Goal: Task Accomplishment & Management: Use online tool/utility

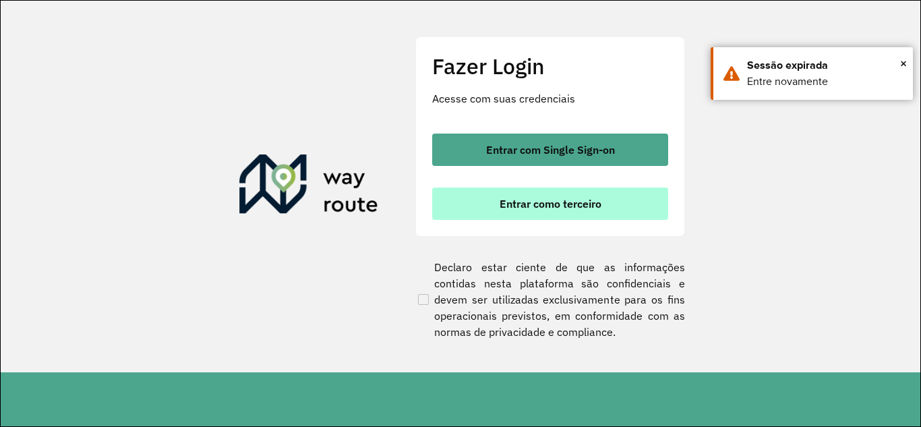
click at [557, 208] on span "Entrar como terceiro" at bounding box center [551, 203] width 102 height 11
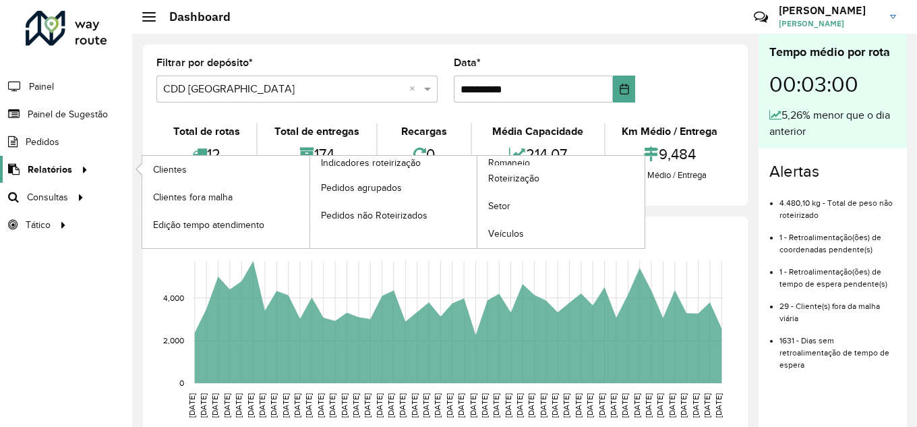
click at [66, 176] on span "Relatórios" at bounding box center [50, 170] width 45 height 14
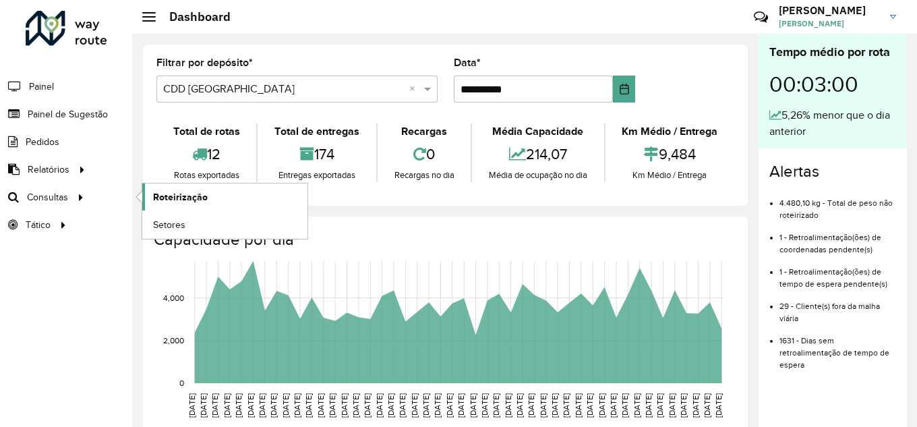
click at [176, 196] on span "Roteirização" at bounding box center [180, 197] width 55 height 14
click at [162, 227] on span "Setores" at bounding box center [169, 225] width 33 height 14
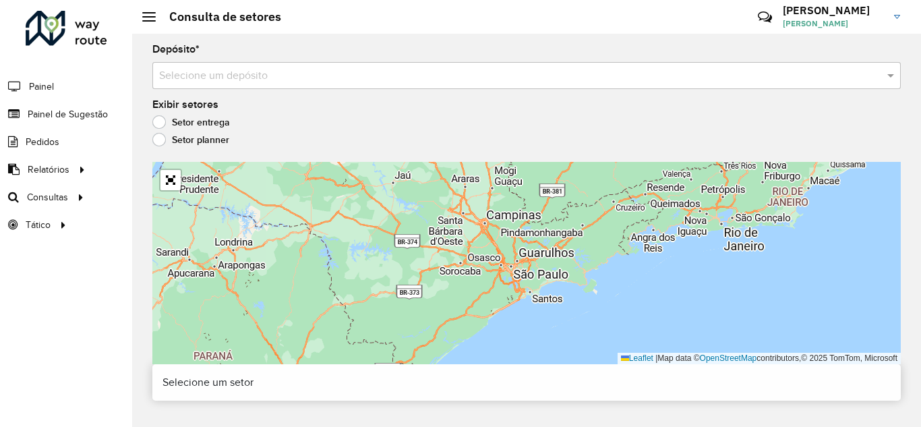
click at [163, 136] on label "Setor planner" at bounding box center [190, 139] width 77 height 13
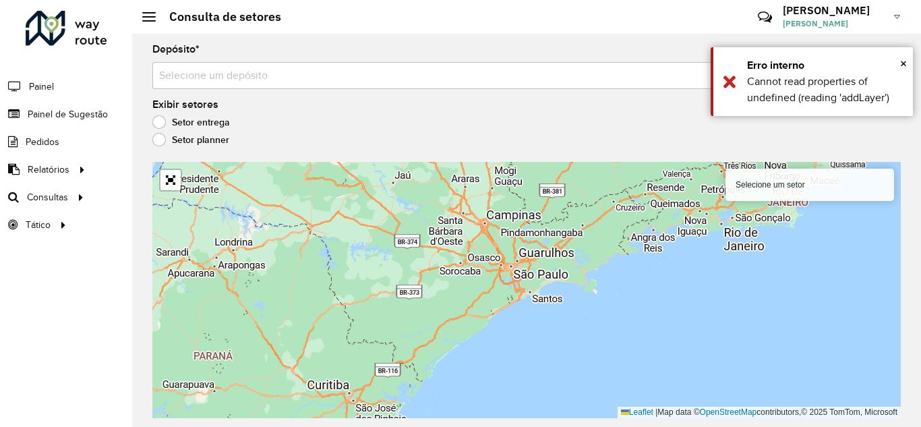
click at [166, 124] on label "Setor entrega" at bounding box center [191, 121] width 78 height 13
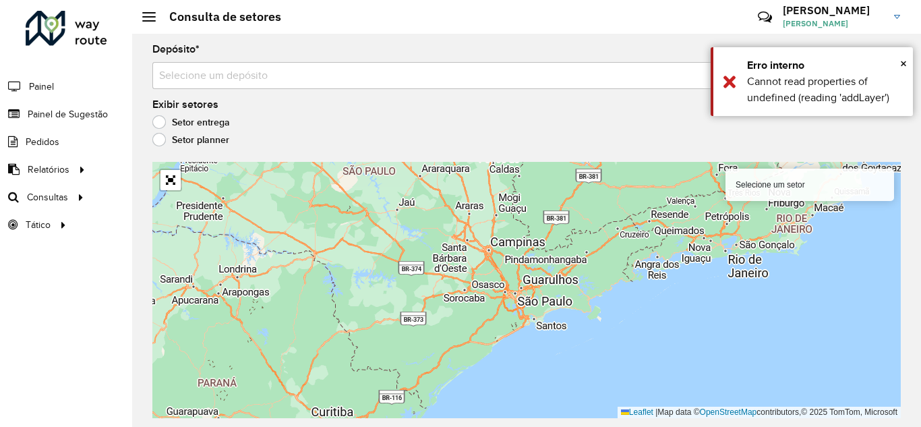
click at [577, 57] on div "Depósito * Selecione um depósito" at bounding box center [526, 67] width 749 height 45
click at [556, 81] on input "text" at bounding box center [513, 76] width 708 height 16
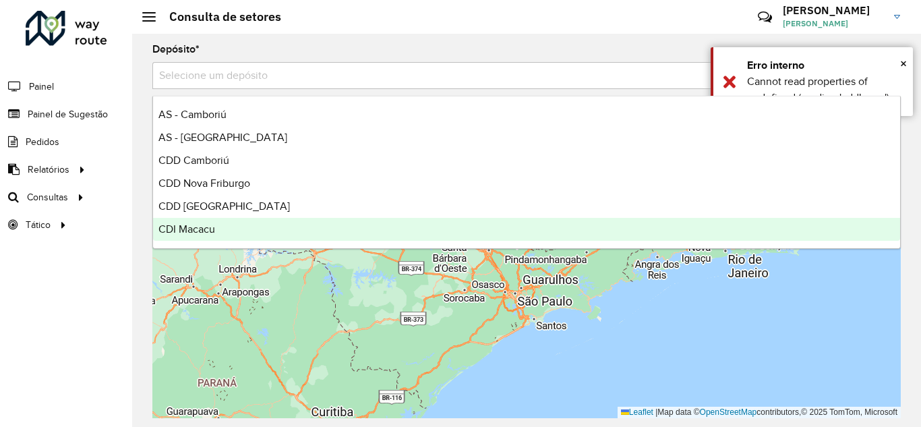
click at [205, 227] on span "CDI Macacu" at bounding box center [187, 228] width 57 height 11
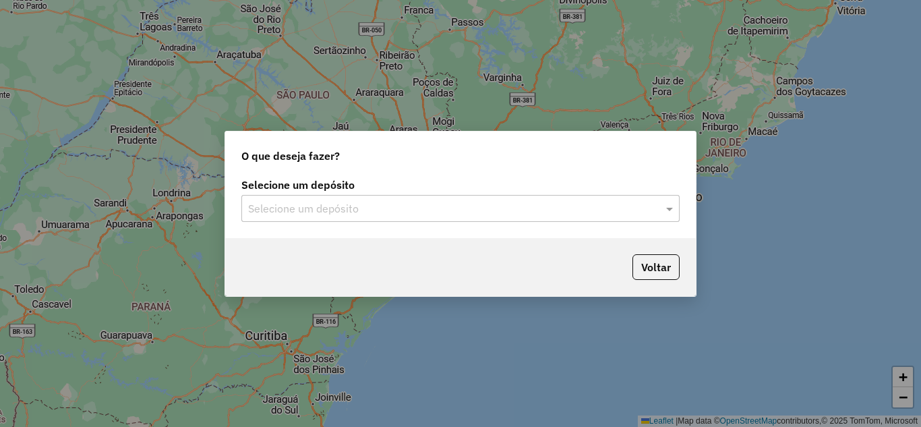
click at [393, 208] on input "text" at bounding box center [447, 209] width 398 height 16
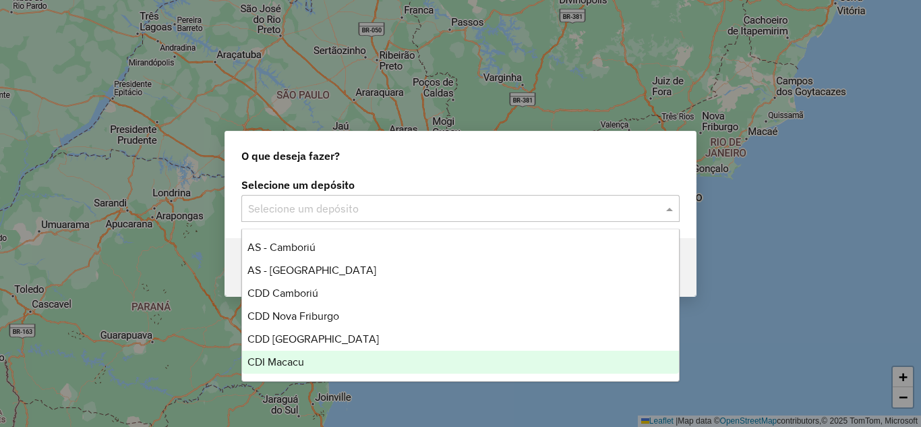
click at [293, 360] on span "CDI Macacu" at bounding box center [276, 361] width 57 height 11
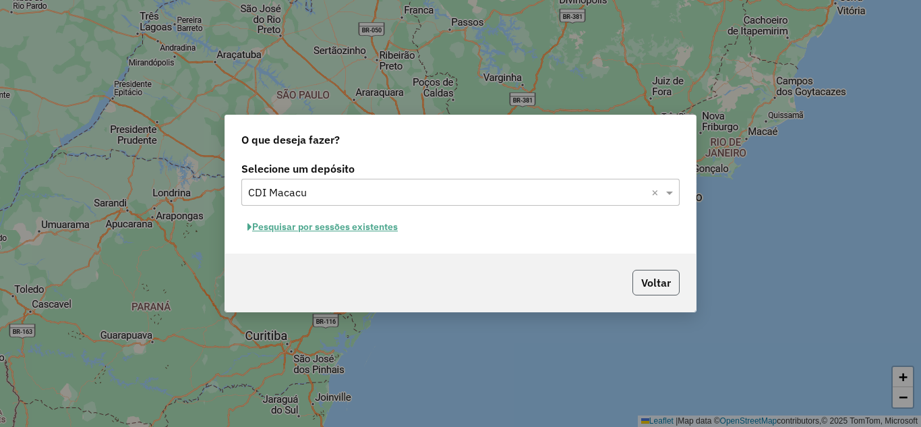
click at [639, 277] on button "Voltar" at bounding box center [656, 283] width 47 height 26
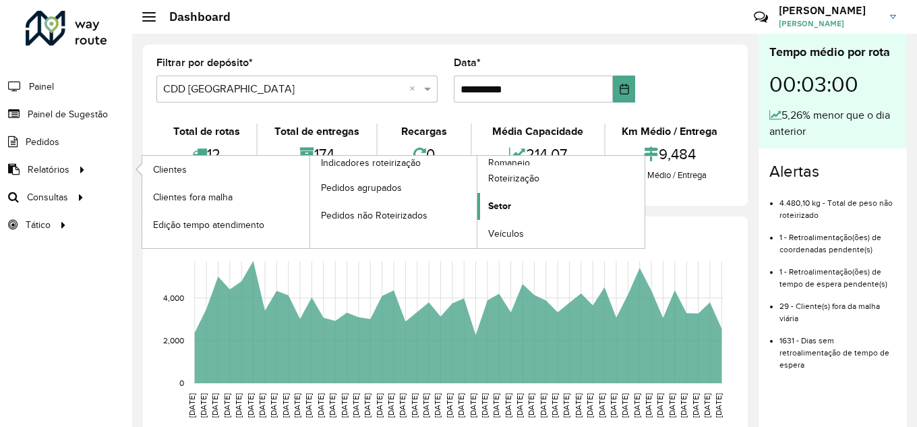
click at [499, 203] on span "Setor" at bounding box center [499, 206] width 23 height 14
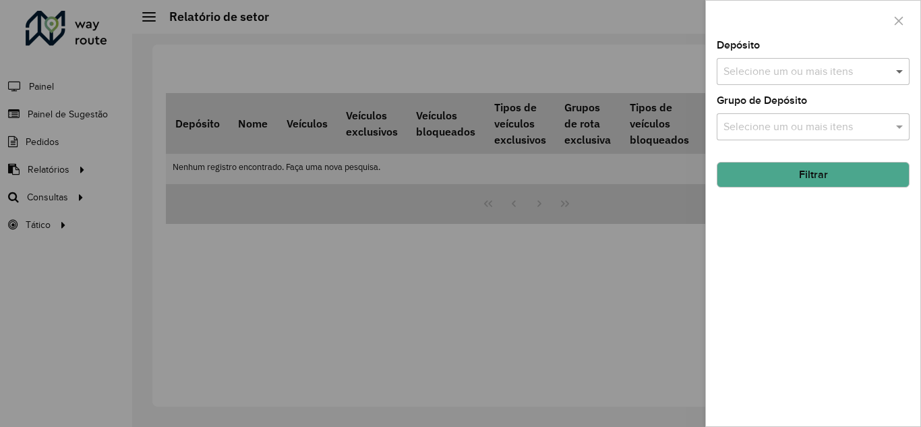
click at [904, 73] on span at bounding box center [901, 71] width 17 height 16
click at [901, 72] on span at bounding box center [901, 71] width 17 height 16
click at [814, 130] on input "text" at bounding box center [806, 127] width 173 height 16
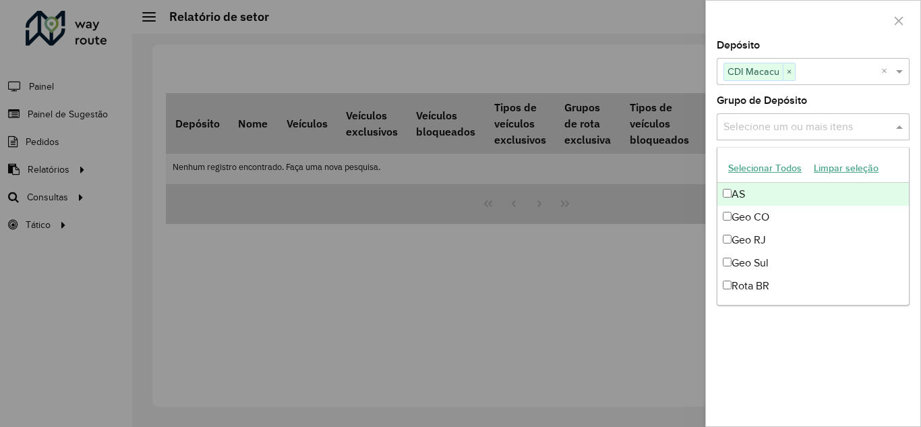
click at [815, 126] on input "text" at bounding box center [806, 127] width 173 height 16
click at [679, 177] on div at bounding box center [460, 213] width 921 height 427
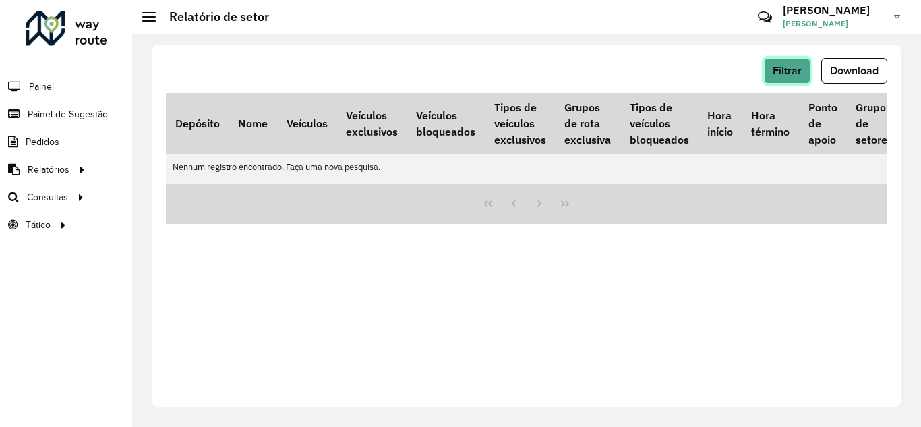
click at [790, 72] on span "Filtrar" at bounding box center [787, 70] width 29 height 11
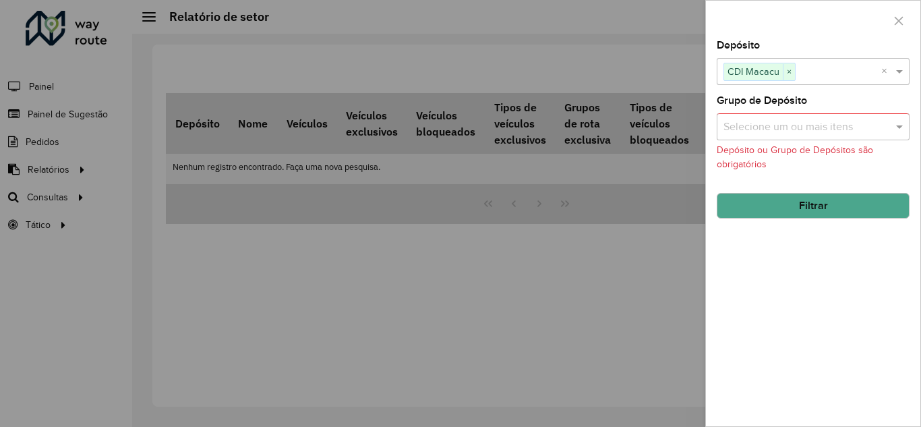
click at [807, 128] on input "text" at bounding box center [806, 127] width 173 height 16
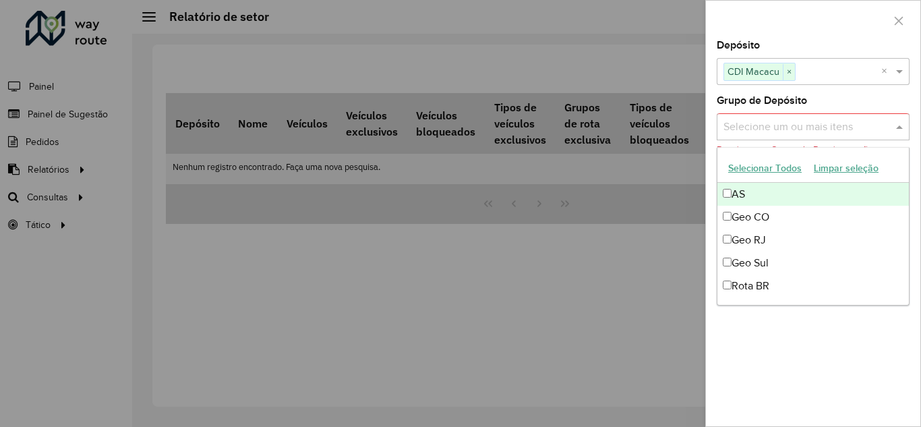
click at [752, 171] on button "Selecionar Todos" at bounding box center [765, 168] width 86 height 21
click at [899, 124] on span at bounding box center [901, 127] width 17 height 16
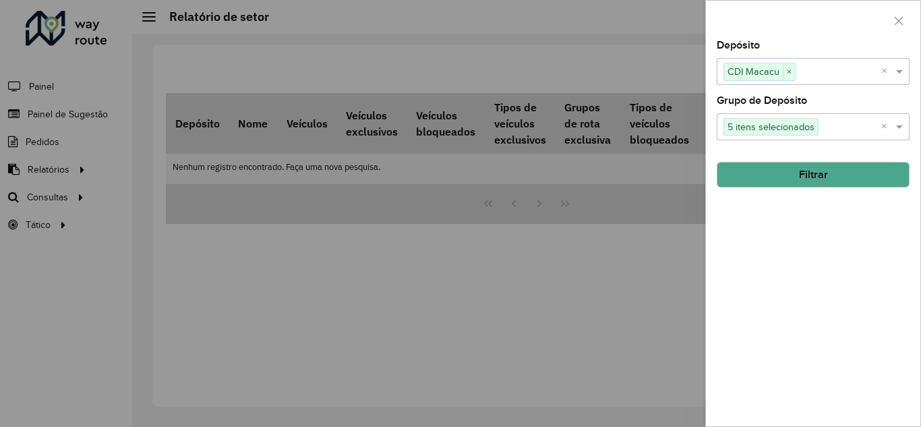
click at [794, 185] on button "Filtrar" at bounding box center [813, 175] width 193 height 26
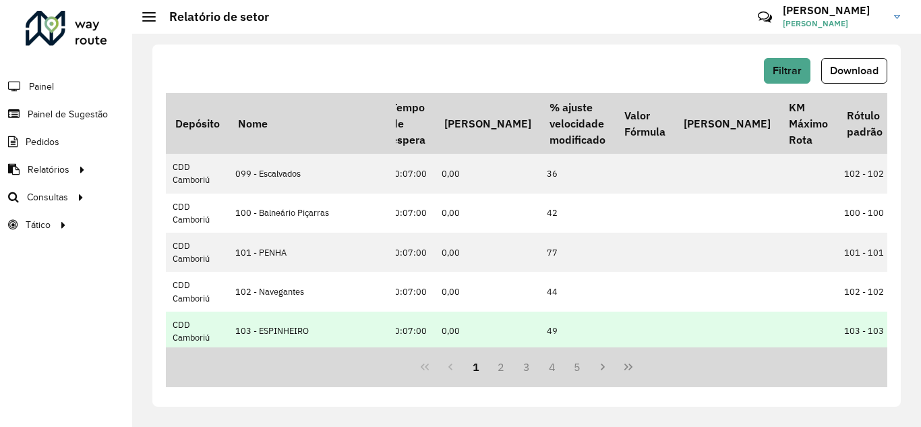
scroll to position [0, 669]
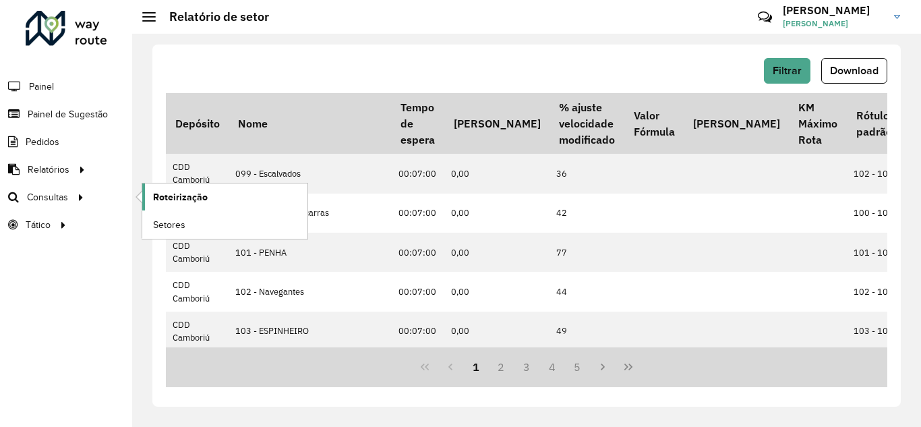
click at [210, 198] on link "Roteirização" at bounding box center [224, 196] width 165 height 27
click at [792, 77] on button "Filtrar" at bounding box center [787, 71] width 47 height 26
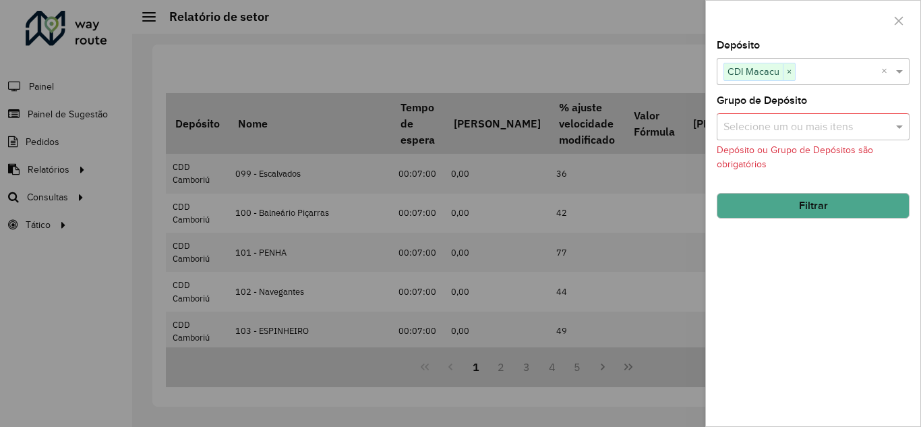
click at [800, 199] on button "Filtrar" at bounding box center [813, 206] width 193 height 26
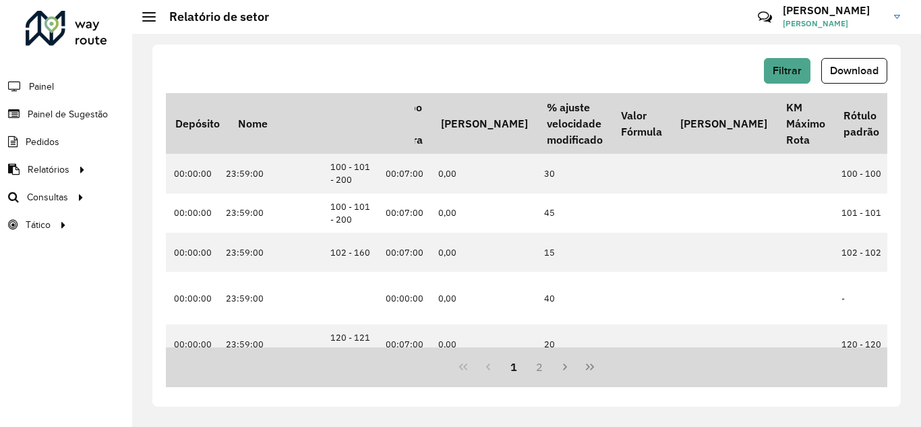
scroll to position [0, 526]
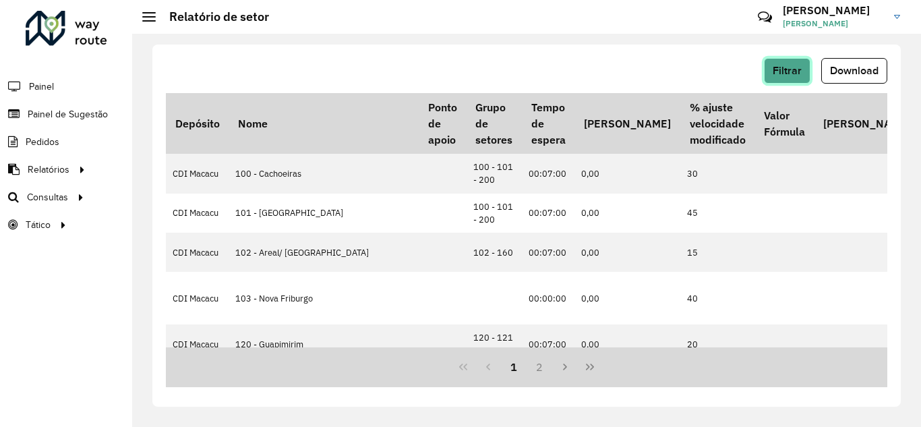
click at [774, 79] on button "Filtrar" at bounding box center [787, 71] width 47 height 26
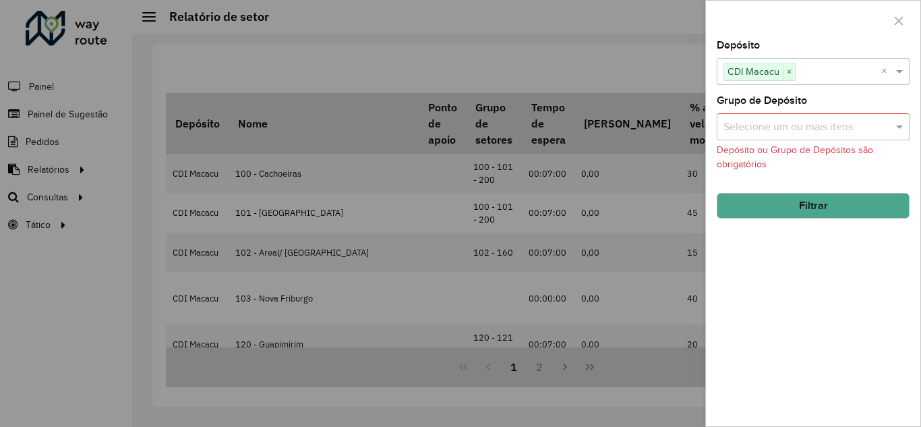
click at [644, 306] on div at bounding box center [460, 213] width 921 height 427
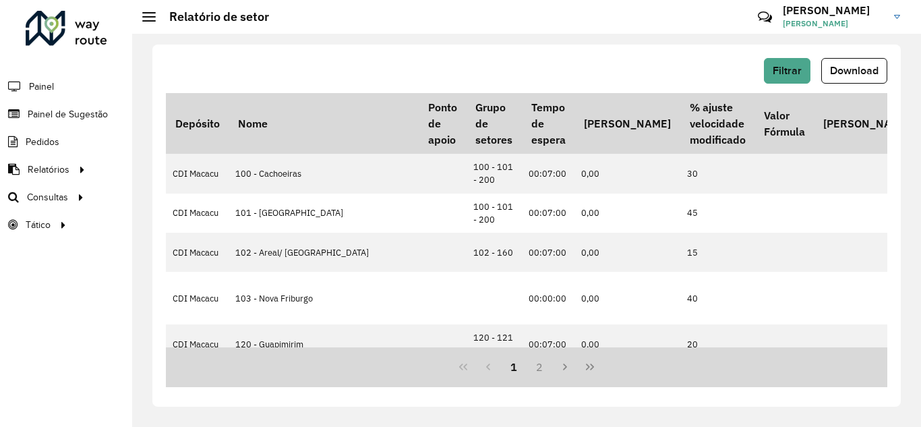
click at [840, 74] on span "Download" at bounding box center [854, 70] width 49 height 11
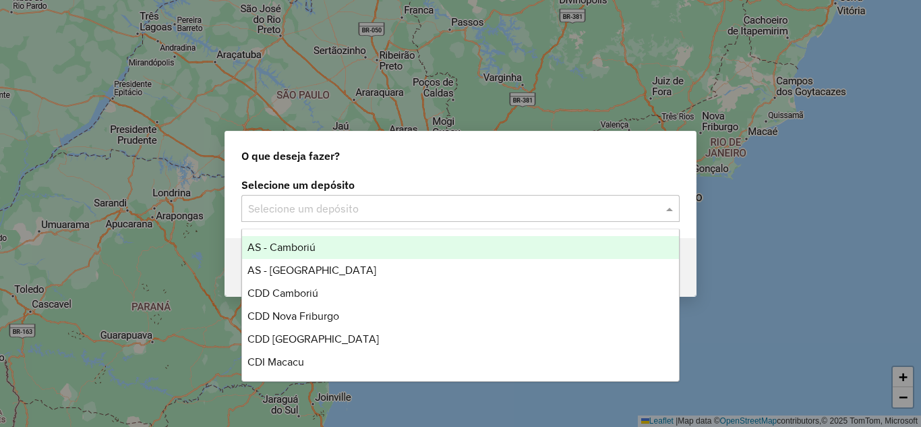
drag, startPoint x: 440, startPoint y: 212, endPoint x: 412, endPoint y: 216, distance: 27.9
click at [438, 212] on input "text" at bounding box center [447, 209] width 398 height 16
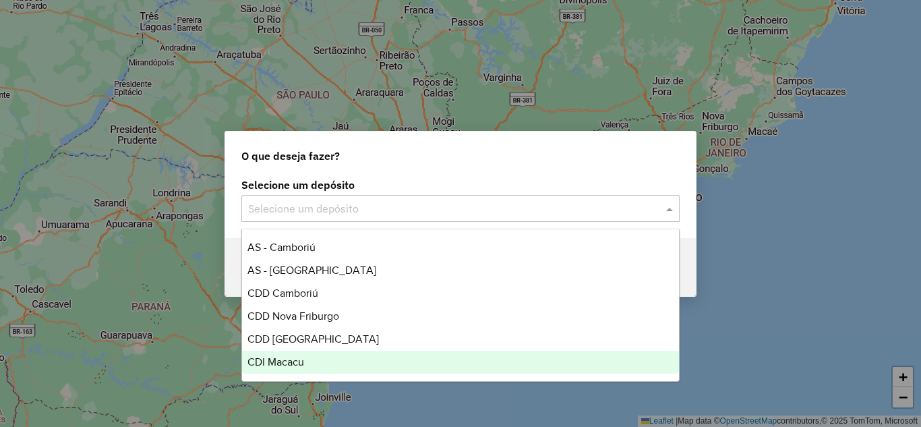
click at [305, 362] on div "CDI Macacu" at bounding box center [460, 362] width 437 height 23
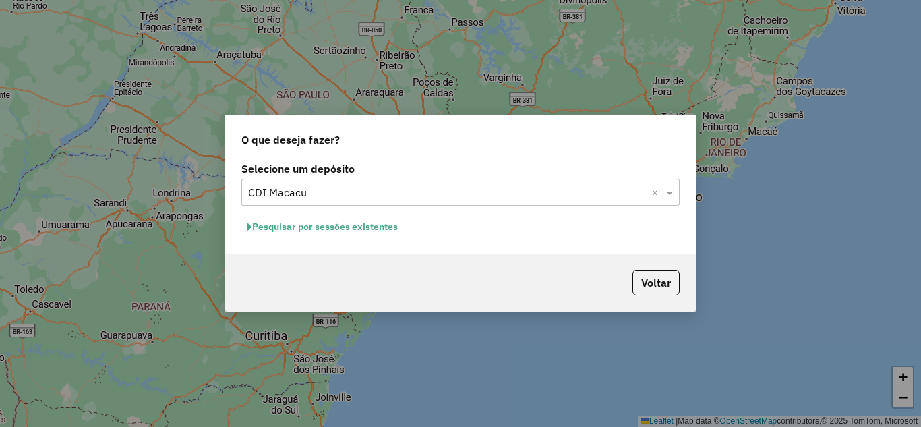
click at [333, 228] on button "Pesquisar por sessões existentes" at bounding box center [322, 227] width 163 height 21
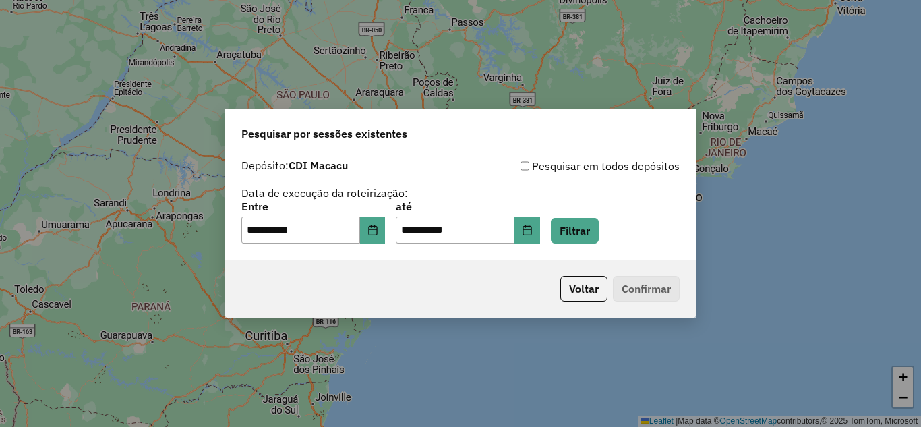
click at [559, 231] on div "**********" at bounding box center [460, 223] width 438 height 42
click at [581, 231] on button "Filtrar" at bounding box center [575, 231] width 48 height 26
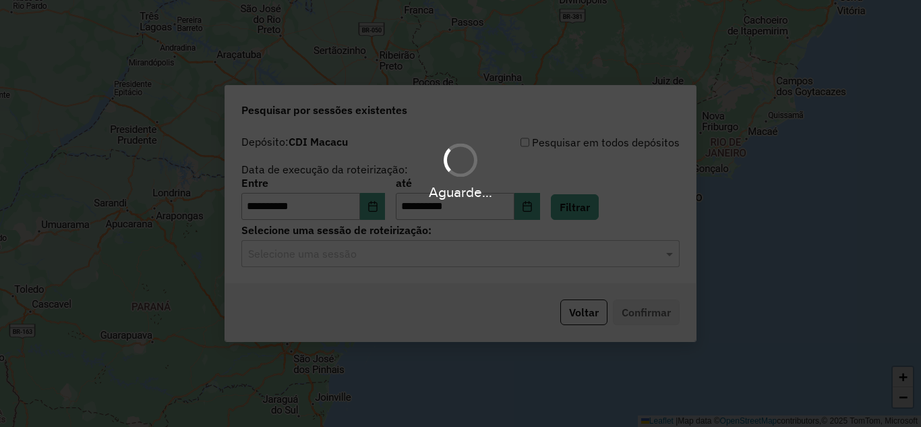
click at [471, 269] on div "Aguarde..." at bounding box center [460, 213] width 921 height 427
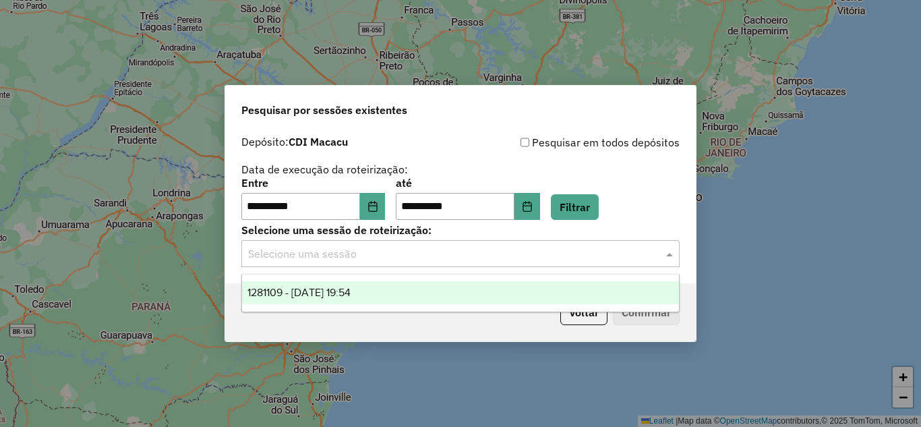
click at [461, 258] on input "text" at bounding box center [447, 254] width 398 height 16
click at [351, 289] on span "1281109 - 23/09/2025 19:54" at bounding box center [299, 292] width 103 height 11
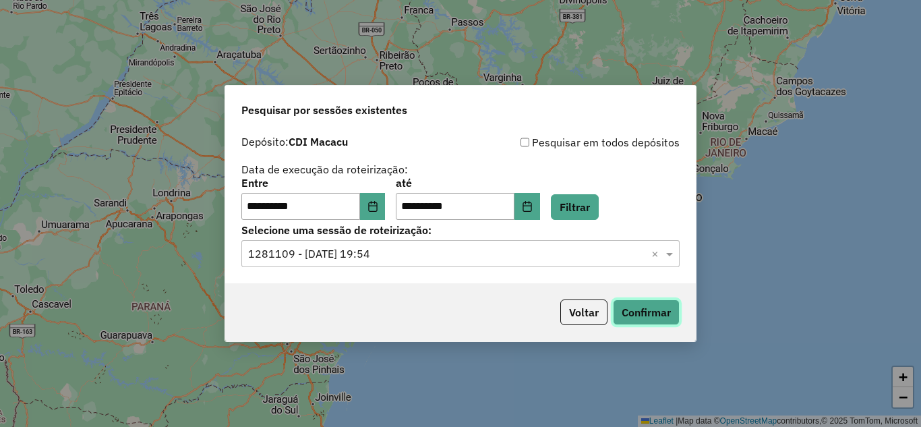
click at [650, 301] on button "Confirmar" at bounding box center [646, 313] width 67 height 26
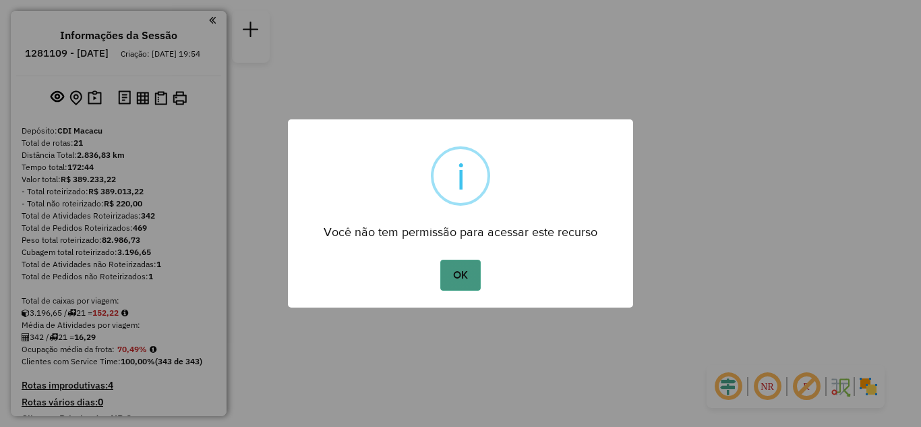
click at [459, 269] on button "OK" at bounding box center [460, 275] width 40 height 31
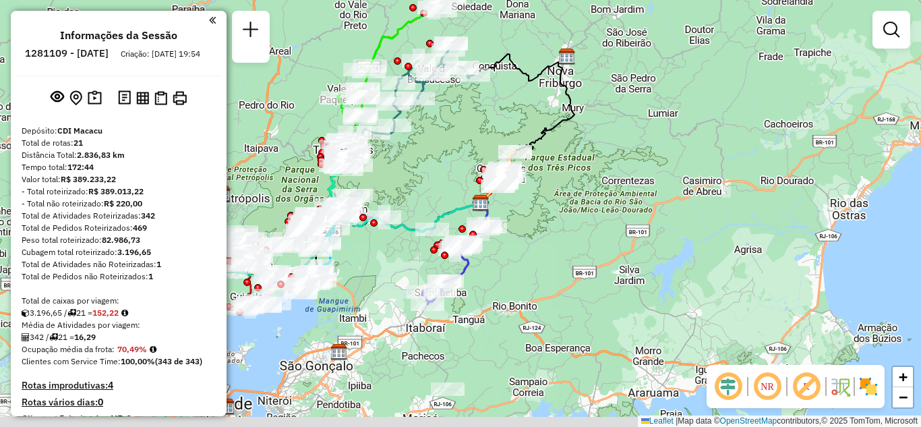
drag, startPoint x: 572, startPoint y: 285, endPoint x: 624, endPoint y: 252, distance: 61.6
click at [621, 256] on div "Janela de atendimento Grade de atendimento Capacidade Transportadoras Veículos …" at bounding box center [460, 213] width 921 height 427
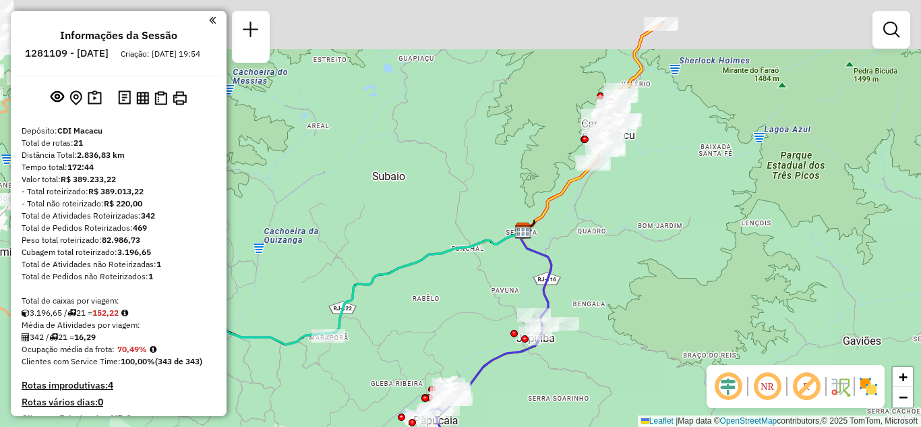
drag, startPoint x: 471, startPoint y: 183, endPoint x: 599, endPoint y: 241, distance: 140.4
click at [595, 248] on div "Janela de atendimento Grade de atendimento Capacidade Transportadoras Veículos …" at bounding box center [460, 213] width 921 height 427
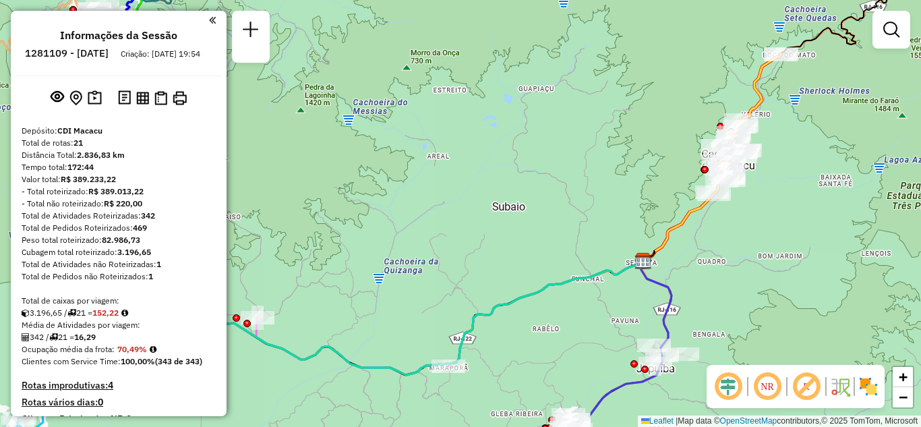
drag, startPoint x: 629, startPoint y: 255, endPoint x: 718, endPoint y: 242, distance: 89.3
click at [717, 248] on div "Janela de atendimento Grade de atendimento Capacidade Transportadoras Veículos …" at bounding box center [460, 213] width 921 height 427
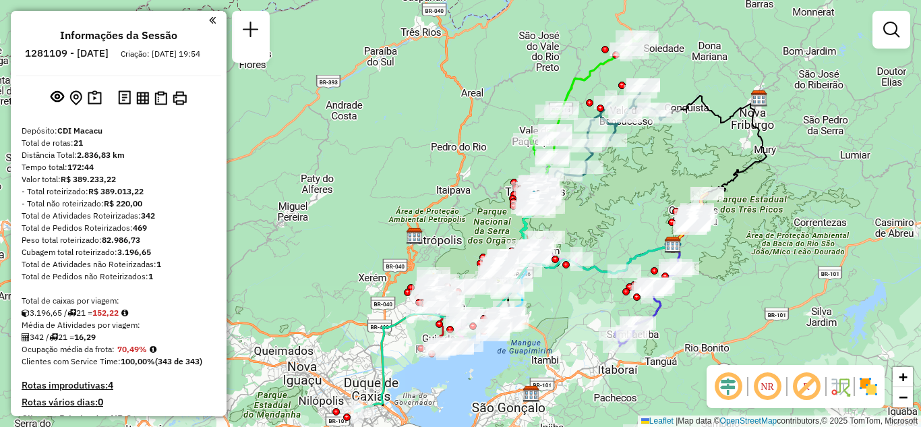
drag, startPoint x: 749, startPoint y: 265, endPoint x: 690, endPoint y: 266, distance: 58.7
click at [724, 284] on div "Janela de atendimento Grade de atendimento Capacidade Transportadoras Veículos …" at bounding box center [460, 213] width 921 height 427
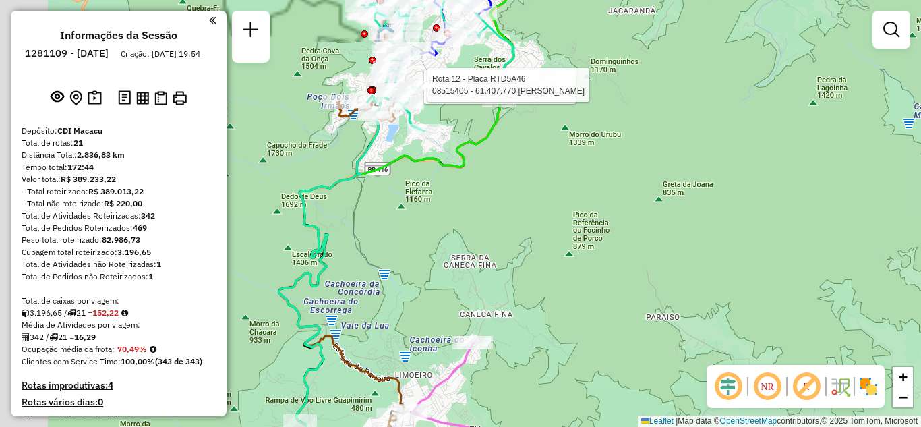
drag, startPoint x: 476, startPoint y: 212, endPoint x: 532, endPoint y: 223, distance: 57.0
click at [548, 224] on div "Rota 1 - Placa JBC1E26 08550831 - DAYANA CORREA DA FON Rota 12 - Placa RTD5A46 …" at bounding box center [460, 213] width 921 height 427
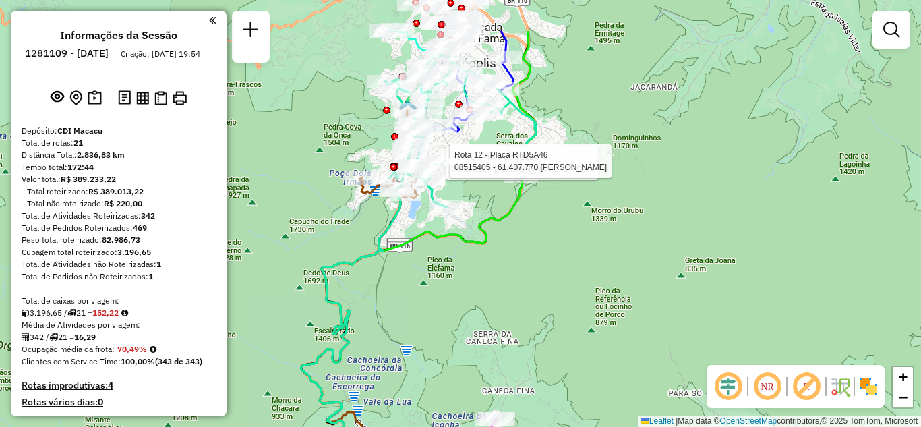
drag, startPoint x: 417, startPoint y: 215, endPoint x: 424, endPoint y: 258, distance: 43.7
click at [424, 258] on div "Rota 1 - Placa JBC1E26 08550831 - DAYANA CORREA DA FON Rota 12 - Placa RTD5A46 …" at bounding box center [460, 213] width 921 height 427
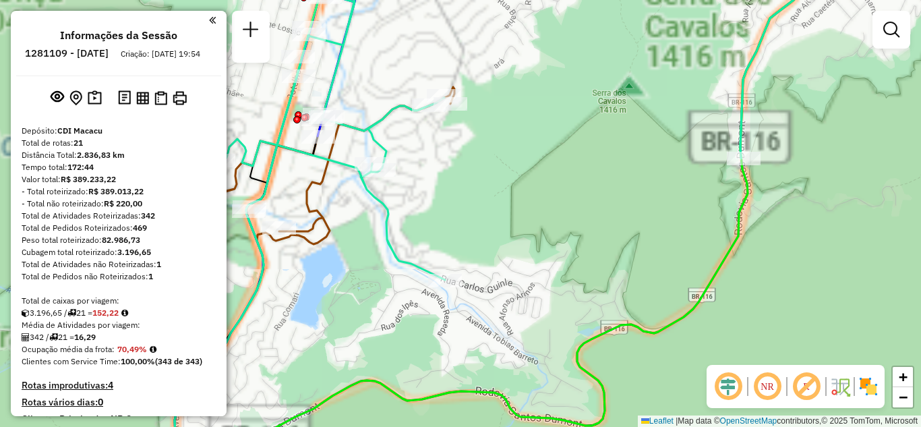
drag, startPoint x: 438, startPoint y: 206, endPoint x: 588, endPoint y: 223, distance: 151.4
click at [588, 223] on div "Janela de atendimento Grade de atendimento Capacidade Transportadoras Veículos …" at bounding box center [460, 213] width 921 height 427
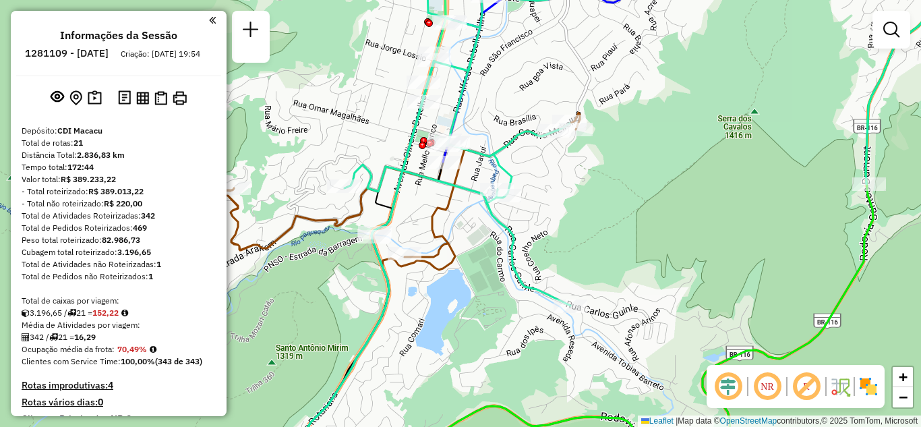
click at [385, 161] on div "Janela de atendimento Grade de atendimento Capacidade Transportadoras Veículos …" at bounding box center [460, 213] width 921 height 427
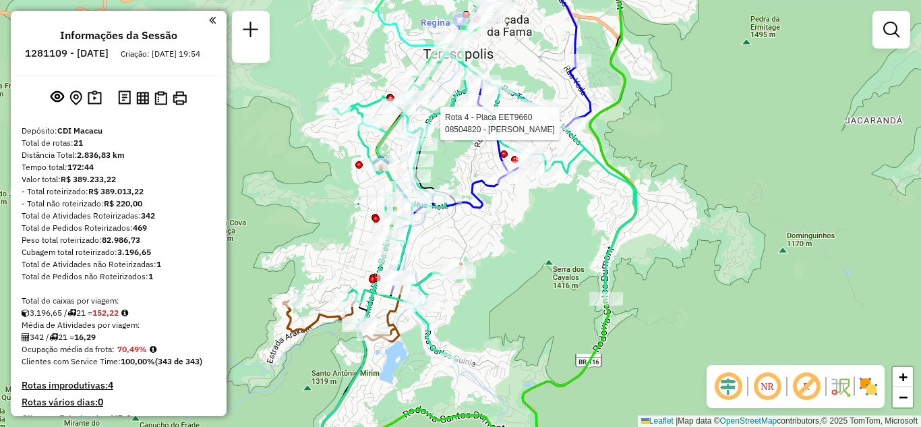
select select "**********"
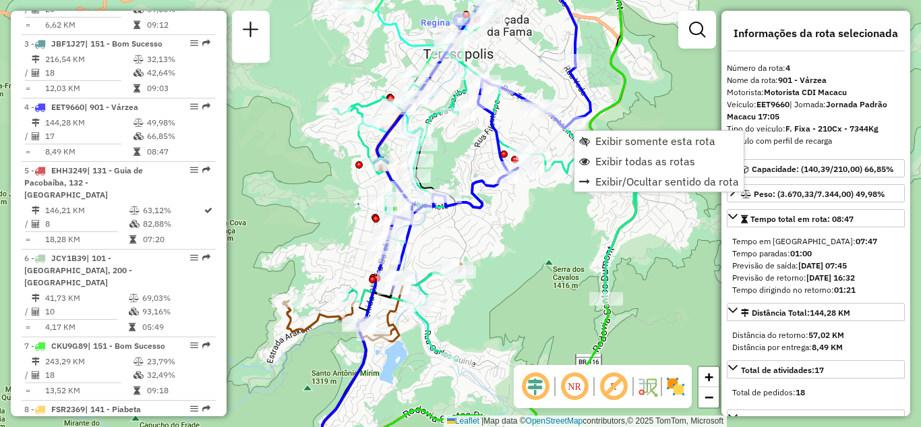
scroll to position [743, 0]
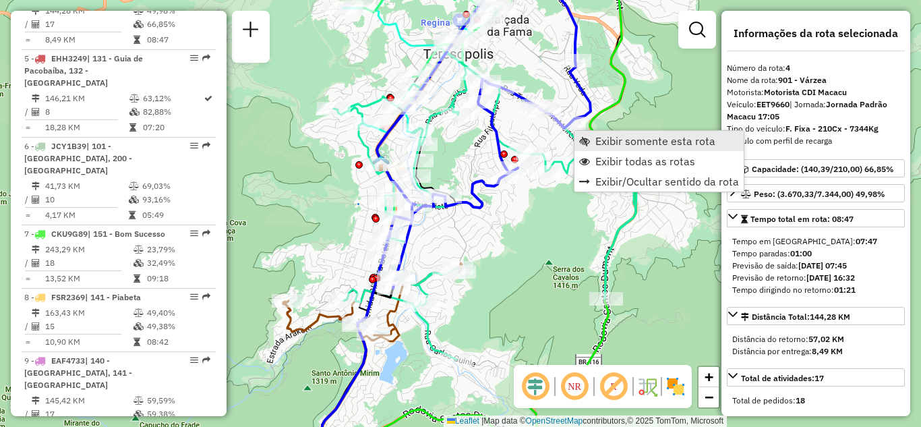
click at [623, 136] on span "Exibir somente esta rota" at bounding box center [656, 141] width 120 height 11
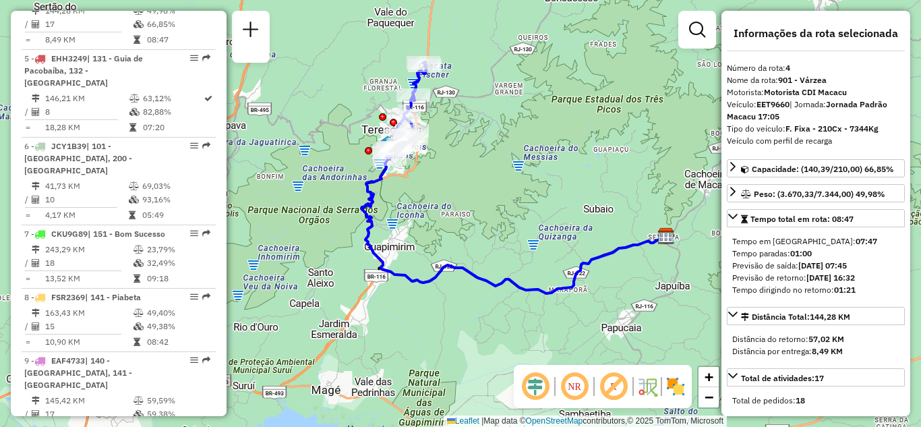
drag, startPoint x: 453, startPoint y: 188, endPoint x: 516, endPoint y: 147, distance: 75.2
click at [513, 149] on div "Janela de atendimento Grade de atendimento Capacidade Transportadoras Veículos …" at bounding box center [460, 213] width 921 height 427
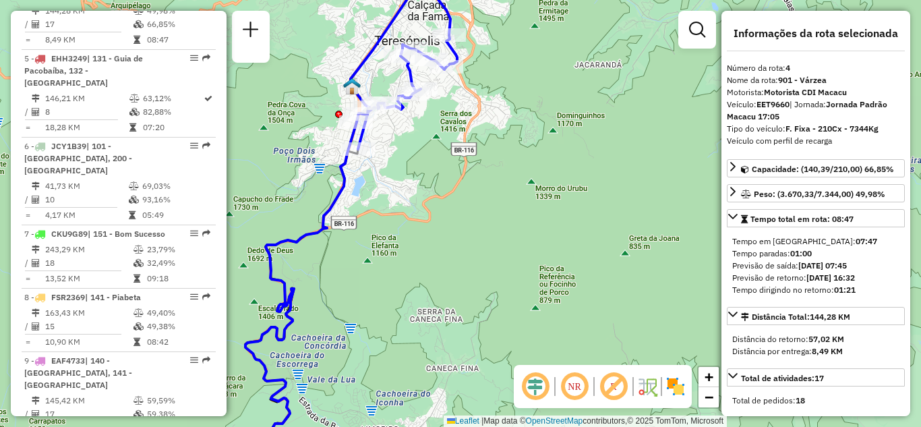
drag, startPoint x: 420, startPoint y: 121, endPoint x: 397, endPoint y: 161, distance: 45.9
click at [423, 159] on div "Janela de atendimento Grade de atendimento Capacidade Transportadoras Veículos …" at bounding box center [460, 213] width 921 height 427
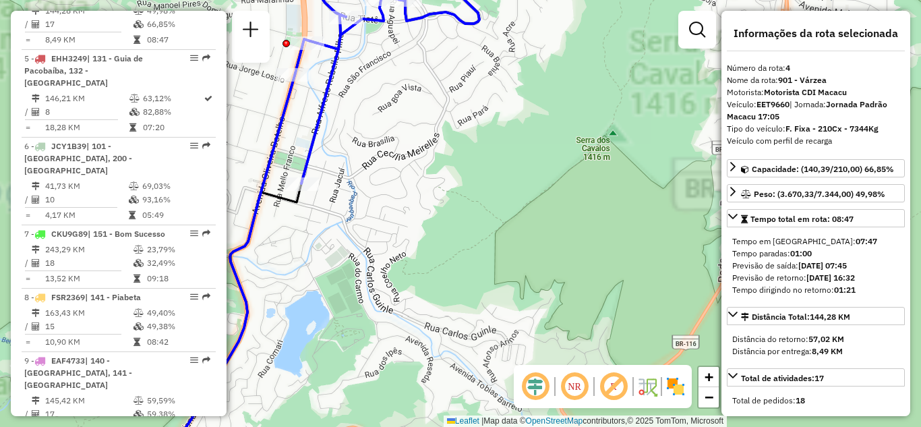
drag, startPoint x: 399, startPoint y: 146, endPoint x: 465, endPoint y: 205, distance: 88.8
click at [465, 205] on div "Janela de atendimento Grade de atendimento Capacidade Transportadoras Veículos …" at bounding box center [460, 213] width 921 height 427
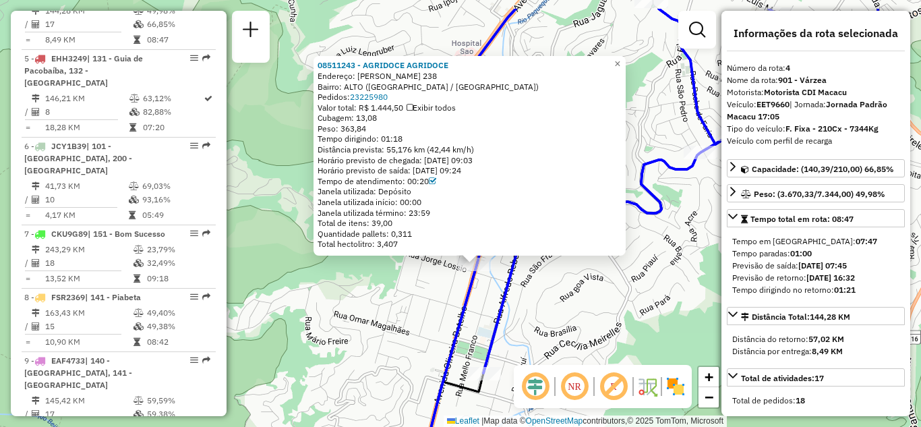
drag, startPoint x: 619, startPoint y: 277, endPoint x: 633, endPoint y: 328, distance: 53.2
click at [633, 328] on div "08511243 - AGRIDOCE AGRIDOCE Endereço: OLIVEIRA BOTELHO 238 Bairro: ALTO (TERES…" at bounding box center [460, 213] width 921 height 427
drag, startPoint x: 326, startPoint y: 148, endPoint x: 413, endPoint y: 150, distance: 86.4
click at [413, 150] on div "Distância prevista: 55,176 km (42,44 km/h)" at bounding box center [470, 149] width 304 height 11
drag, startPoint x: 488, startPoint y: 148, endPoint x: 322, endPoint y: 148, distance: 165.3
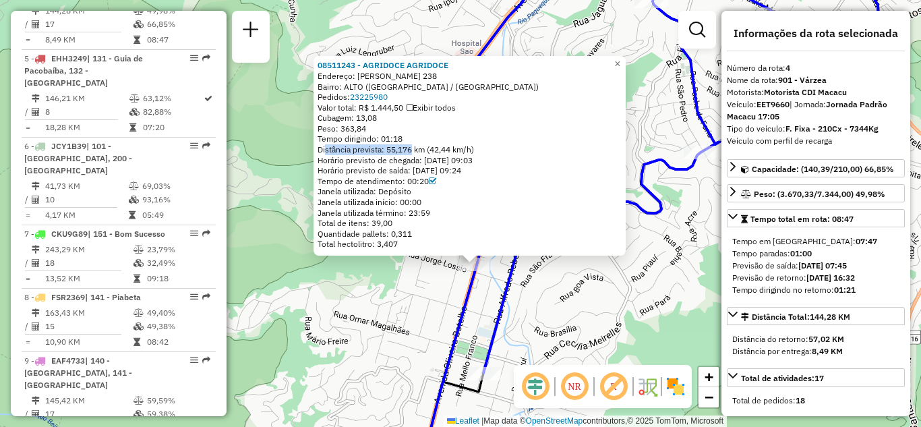
click at [322, 148] on div "Distância prevista: 55,176 km (42,44 km/h)" at bounding box center [470, 149] width 304 height 11
drag, startPoint x: 417, startPoint y: 137, endPoint x: 324, endPoint y: 137, distance: 93.1
click at [324, 137] on div "Tempo dirigindo: 01:18" at bounding box center [470, 139] width 304 height 11
click at [413, 150] on div "Distância prevista: 55,176 km (42,44 km/h)" at bounding box center [470, 149] width 304 height 11
drag, startPoint x: 479, startPoint y: 147, endPoint x: 314, endPoint y: 136, distance: 165.6
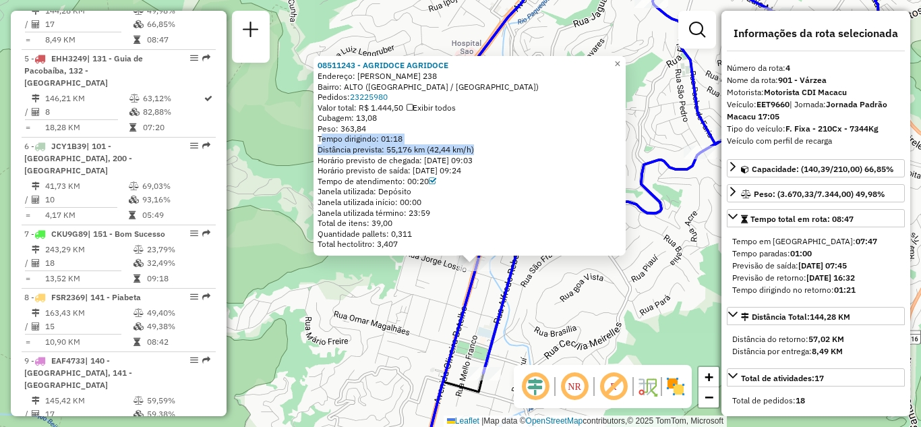
click at [314, 136] on div "08511243 - AGRIDOCE AGRIDOCE Endereço: OLIVEIRA BOTELHO 238 Bairro: ALTO (TERES…" at bounding box center [470, 156] width 312 height 200
click at [453, 152] on div "Distância prevista: 55,176 km (42,44 km/h)" at bounding box center [470, 149] width 304 height 11
drag, startPoint x: 434, startPoint y: 149, endPoint x: 476, endPoint y: 149, distance: 41.8
click at [476, 149] on div "Distância prevista: 55,176 km (42,44 km/h)" at bounding box center [470, 149] width 304 height 11
click at [621, 58] on span "×" at bounding box center [618, 63] width 6 height 11
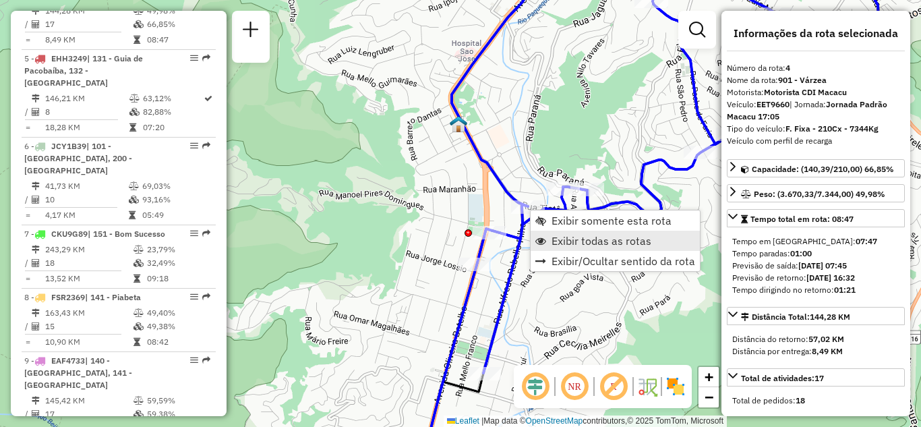
click at [571, 235] on span "Exibir todas as rotas" at bounding box center [602, 240] width 100 height 11
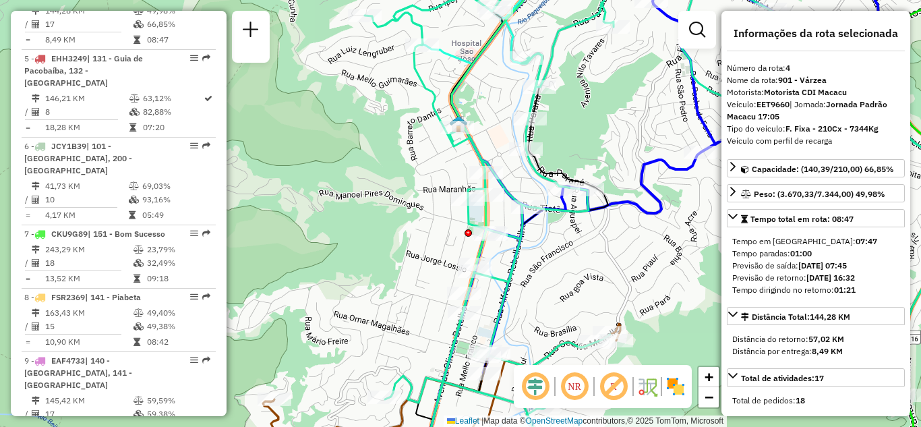
drag, startPoint x: 499, startPoint y: 255, endPoint x: 490, endPoint y: 250, distance: 10.9
click at [499, 247] on icon at bounding box center [668, 214] width 606 height 513
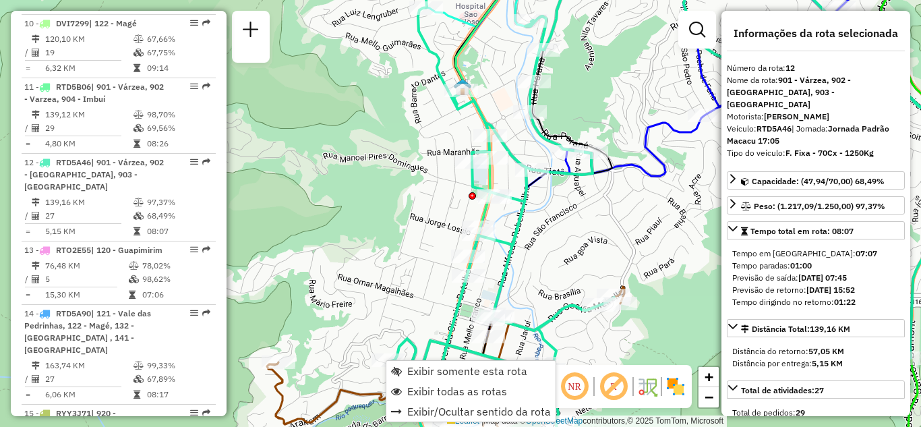
scroll to position [1311, 0]
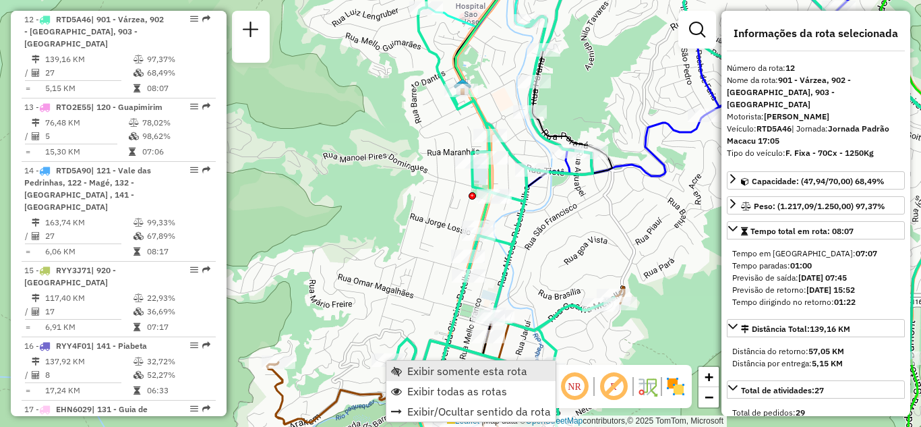
click at [465, 372] on span "Exibir somente esta rota" at bounding box center [467, 371] width 120 height 11
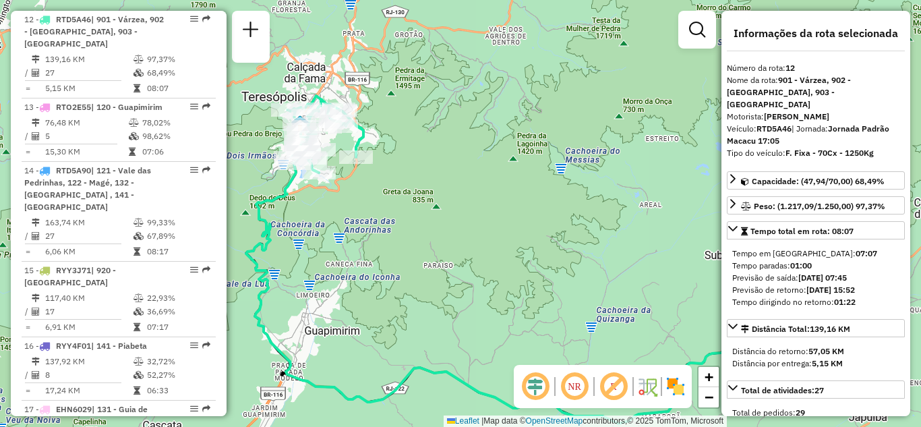
drag, startPoint x: 513, startPoint y: 266, endPoint x: 540, endPoint y: 285, distance: 33.3
click at [540, 285] on div "Janela de atendimento Grade de atendimento Capacidade Transportadoras Veículos …" at bounding box center [460, 213] width 921 height 427
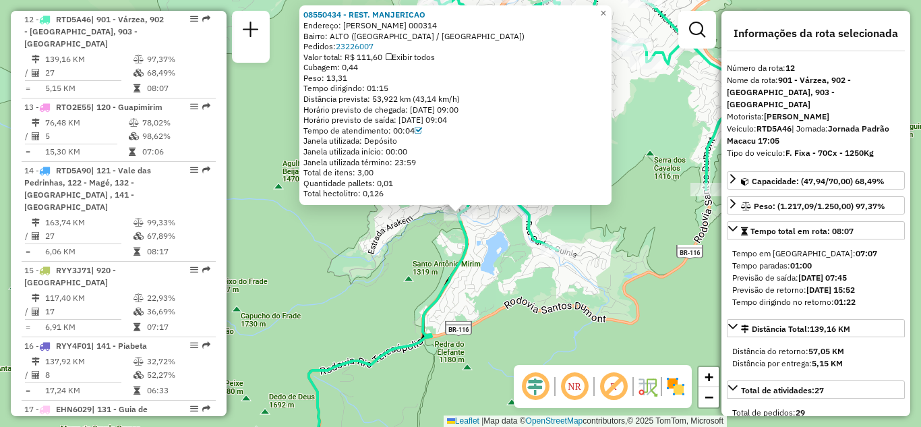
drag, startPoint x: 467, startPoint y: 99, endPoint x: 407, endPoint y: 99, distance: 59.4
click at [407, 99] on div "Distância prevista: 53,922 km (43,14 km/h)" at bounding box center [456, 99] width 304 height 11
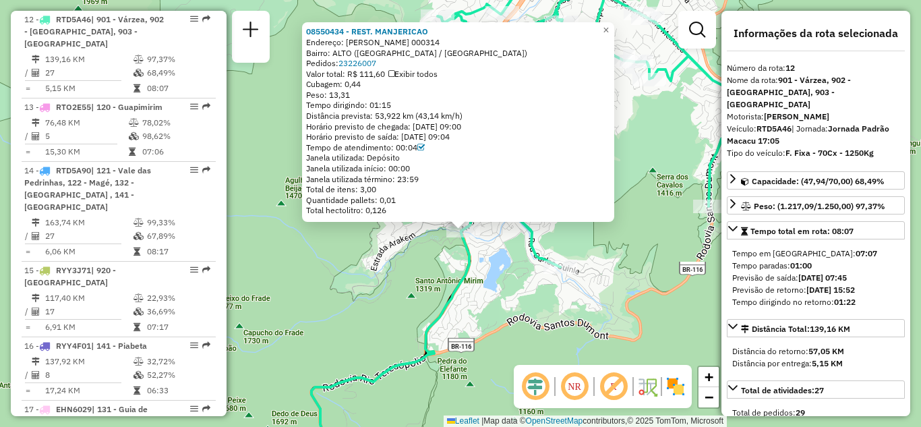
drag, startPoint x: 663, startPoint y: 150, endPoint x: 663, endPoint y: 208, distance: 58.0
click at [663, 208] on div "08550434 - REST. MANJERICAO Endereço: FLAVIO BORTOLUZI DE SOUZA 000314 Bairro: …" at bounding box center [460, 213] width 921 height 427
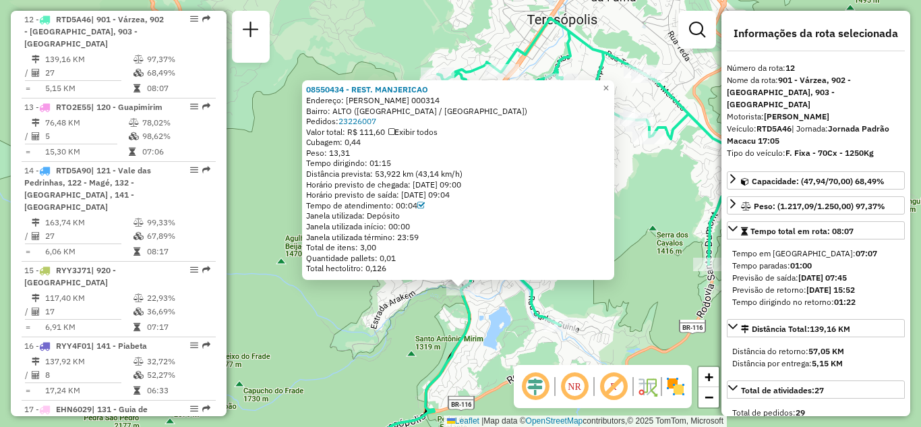
drag, startPoint x: 374, startPoint y: 157, endPoint x: 391, endPoint y: 162, distance: 17.1
click at [391, 162] on div "08550434 - REST. MANJERICAO Endereço: FLAVIO BORTOLUZI DE SOUZA 000314 Bairro: …" at bounding box center [458, 179] width 304 height 190
click at [609, 84] on span "×" at bounding box center [606, 87] width 6 height 11
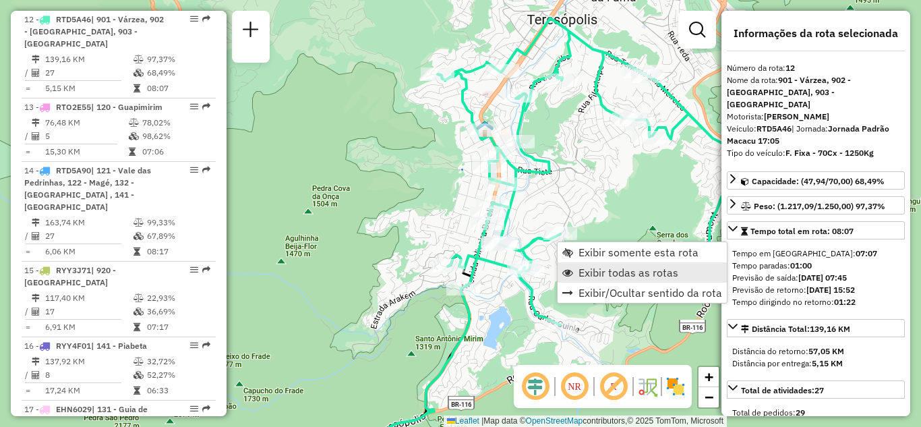
click at [597, 268] on span "Exibir todas as rotas" at bounding box center [629, 272] width 100 height 11
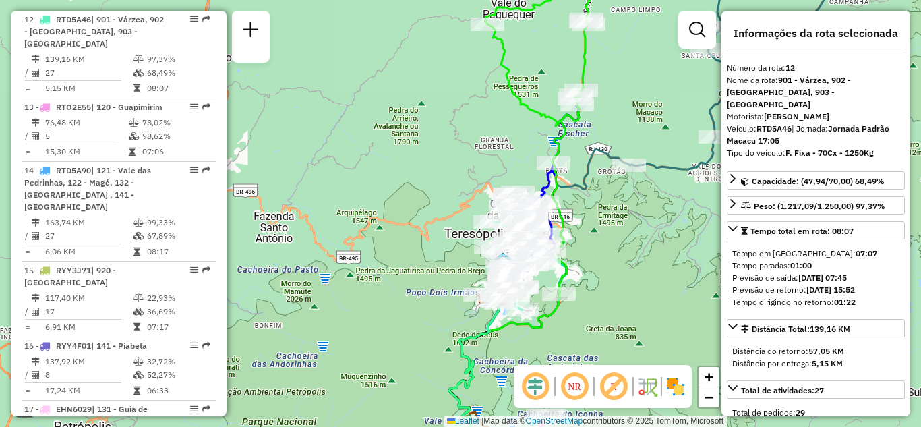
drag, startPoint x: 631, startPoint y: 267, endPoint x: 536, endPoint y: 314, distance: 105.3
click at [542, 301] on div at bounding box center [559, 293] width 34 height 13
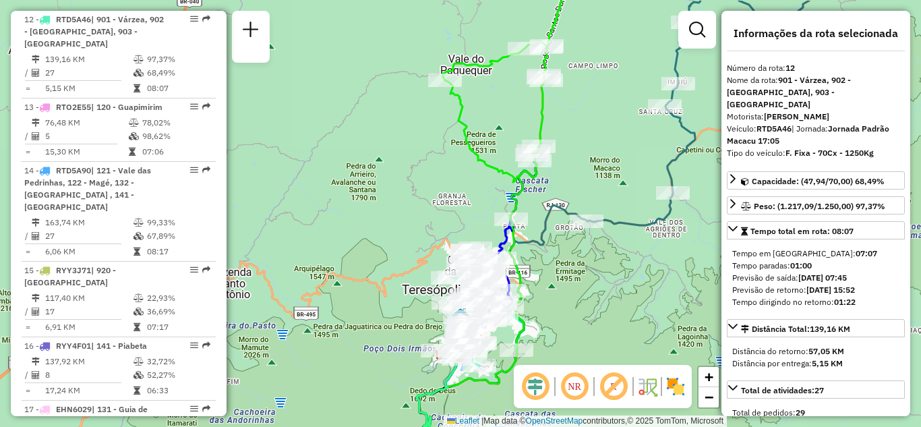
drag, startPoint x: 563, startPoint y: 163, endPoint x: 557, endPoint y: 170, distance: 9.6
click at [560, 181] on div "Rota 12 - Placa RTD5A46 08514652 - MARTA CORDEIRO Janela de atendimento Grade d…" at bounding box center [460, 213] width 921 height 427
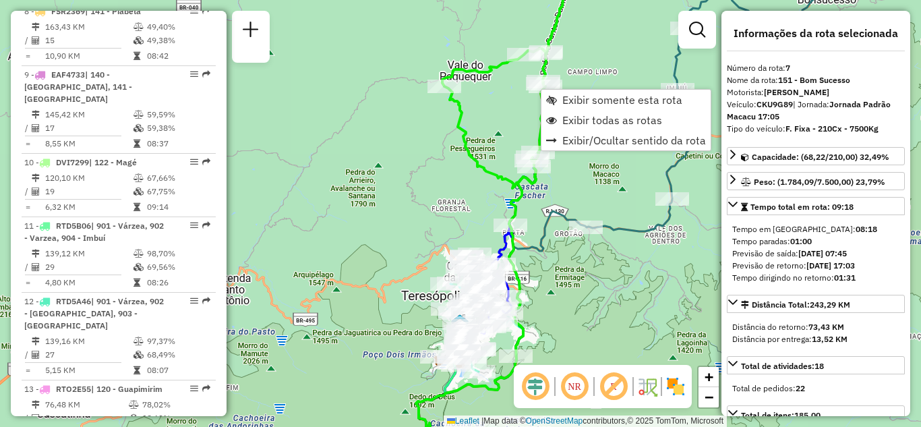
scroll to position [958, 0]
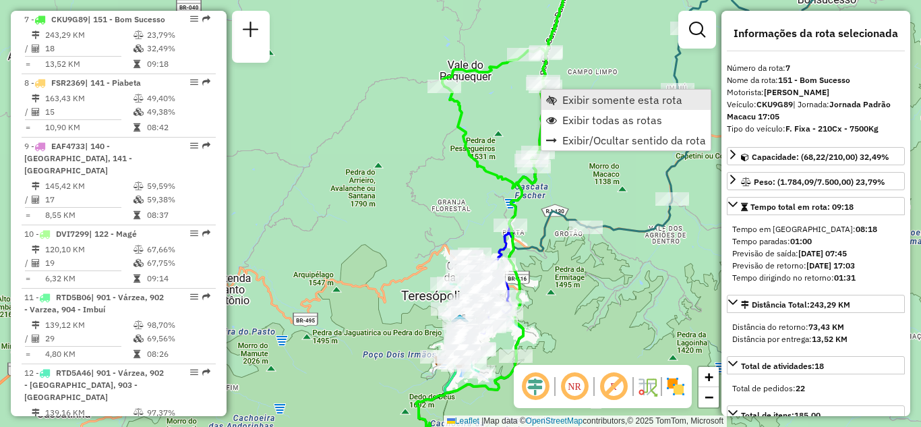
click at [581, 98] on span "Exibir somente esta rota" at bounding box center [623, 99] width 120 height 11
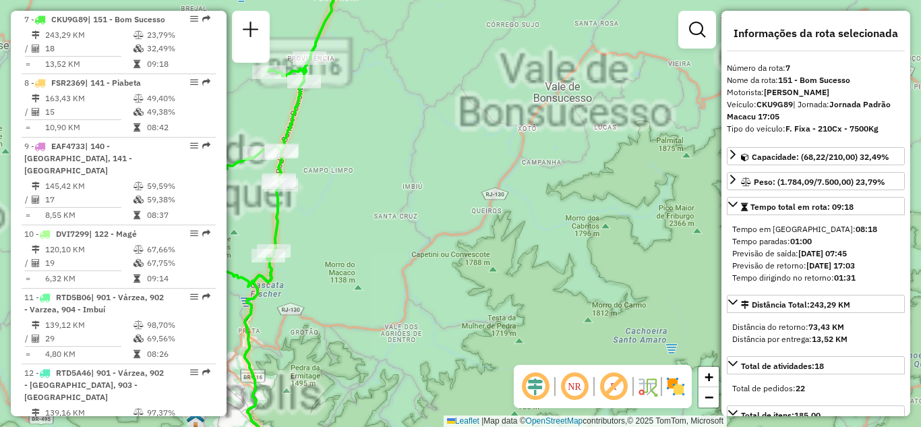
drag, startPoint x: 432, startPoint y: 198, endPoint x: 517, endPoint y: 212, distance: 86.8
click at [517, 212] on div "Janela de atendimento Grade de atendimento Capacidade Transportadoras Veículos …" at bounding box center [460, 213] width 921 height 427
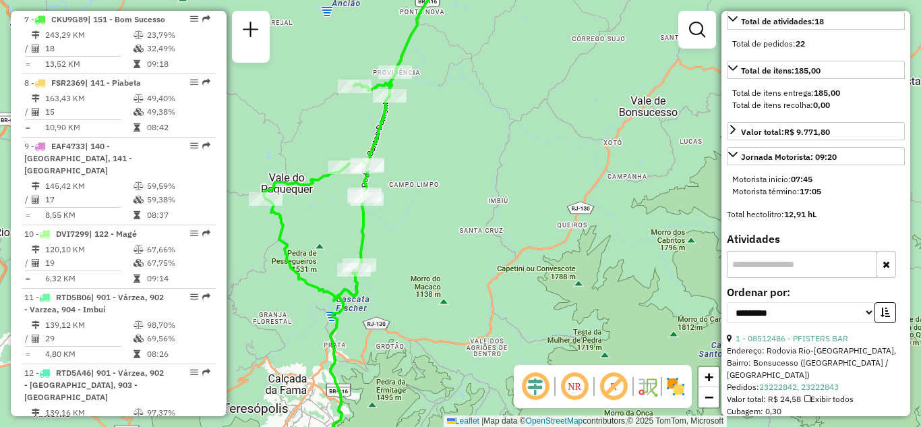
scroll to position [405, 0]
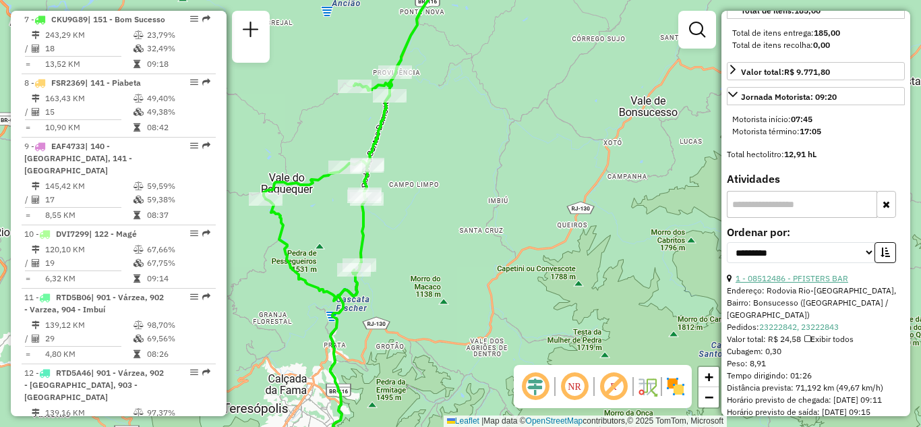
click at [789, 279] on link "1 - 08512486 - PFISTERS BAR" at bounding box center [792, 278] width 113 height 10
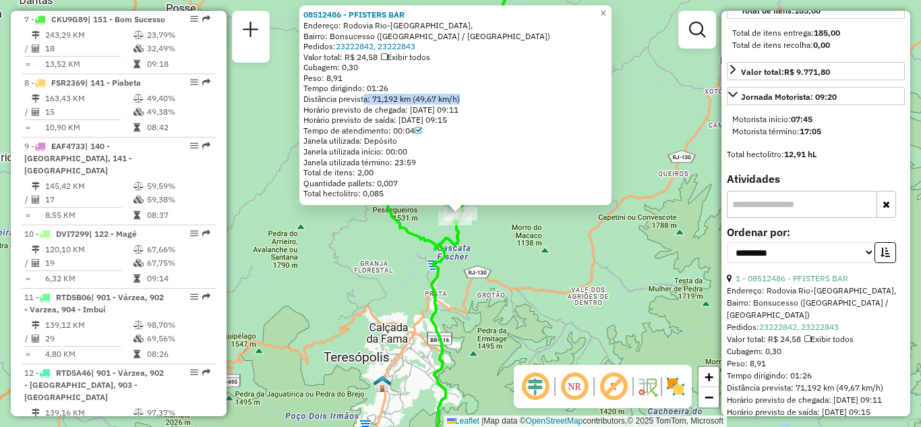
drag, startPoint x: 366, startPoint y: 96, endPoint x: 464, endPoint y: 101, distance: 98.6
click at [464, 101] on div "Distância prevista: 71,192 km (49,67 km/h)" at bounding box center [456, 99] width 304 height 11
click at [438, 99] on div "Distância prevista: 71,192 km (49,67 km/h)" at bounding box center [456, 99] width 304 height 11
drag, startPoint x: 470, startPoint y: 94, endPoint x: 421, endPoint y: 97, distance: 49.3
click at [421, 97] on div "Distância prevista: 71,192 km (49,67 km/h)" at bounding box center [456, 99] width 304 height 11
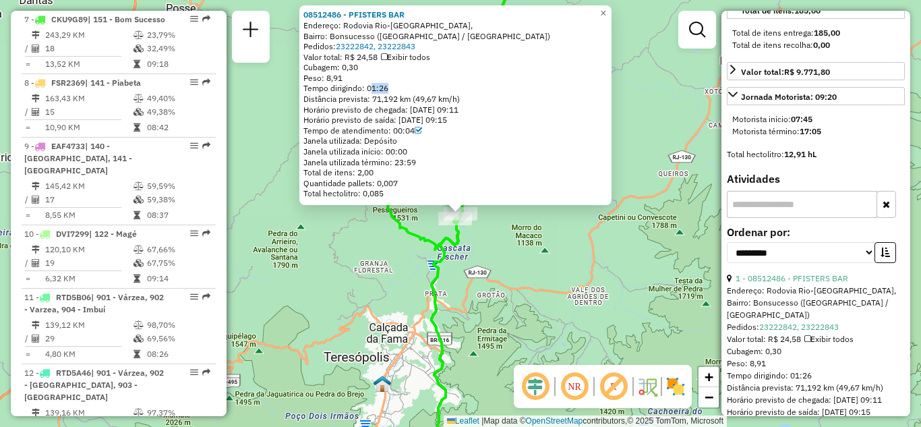
drag, startPoint x: 370, startPoint y: 84, endPoint x: 403, endPoint y: 84, distance: 33.1
click at [392, 84] on div "Tempo dirigindo: 01:26" at bounding box center [456, 88] width 304 height 11
click at [606, 13] on span "×" at bounding box center [603, 12] width 6 height 11
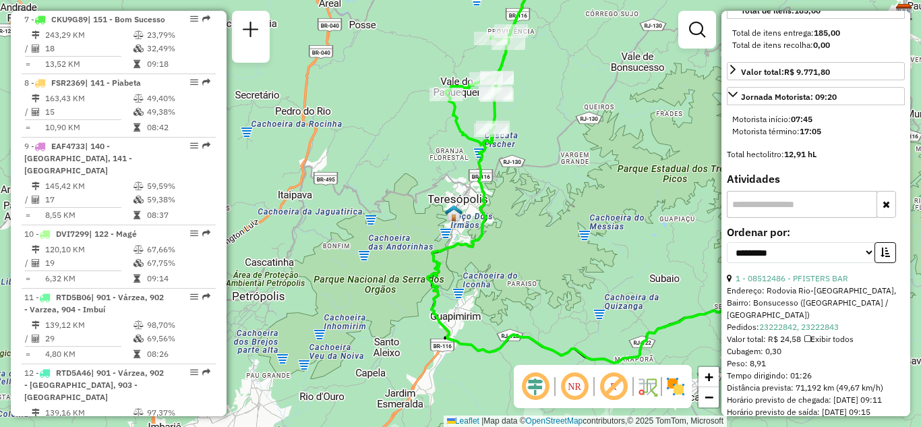
drag, startPoint x: 506, startPoint y: 280, endPoint x: 484, endPoint y: 223, distance: 60.9
click at [509, 229] on div "Janela de atendimento Grade de atendimento Capacidade Transportadoras Veículos …" at bounding box center [460, 213] width 921 height 427
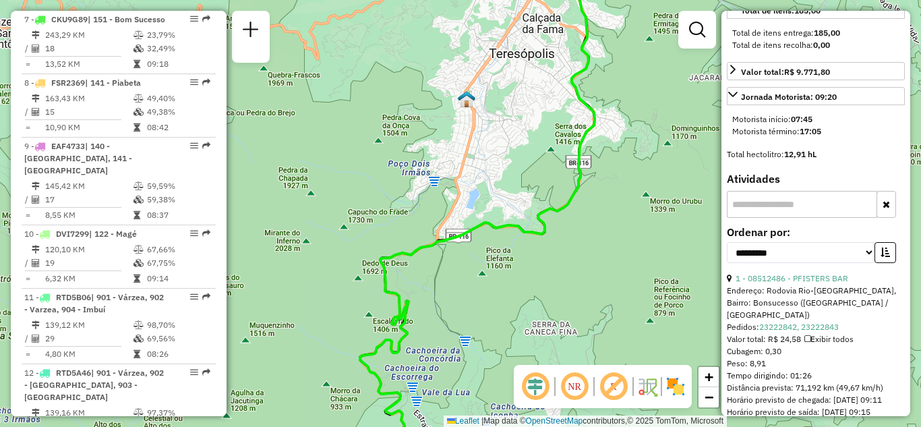
drag, startPoint x: 591, startPoint y: 209, endPoint x: 583, endPoint y: 238, distance: 30.1
click at [588, 237] on div "Janela de atendimento Grade de atendimento Capacidade Transportadoras Veículos …" at bounding box center [460, 213] width 921 height 427
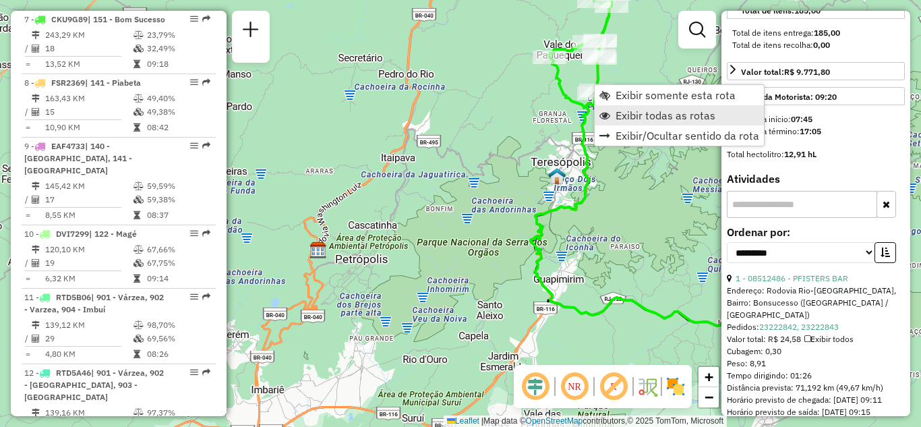
click at [627, 112] on span "Exibir todas as rotas" at bounding box center [666, 115] width 100 height 11
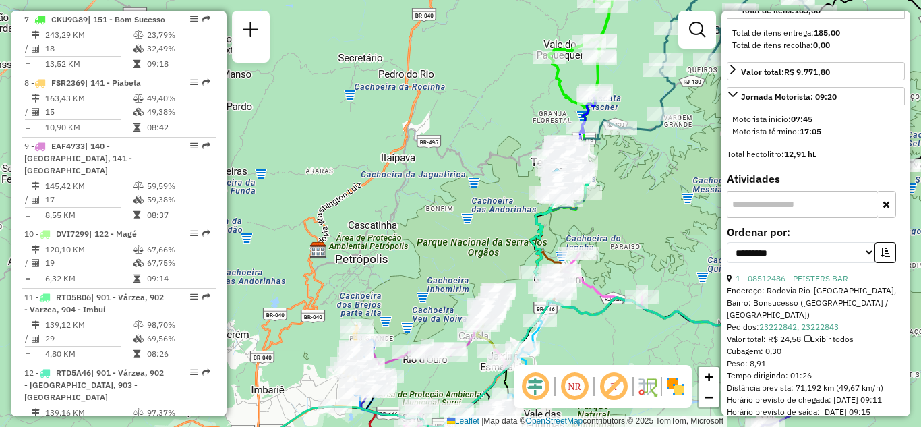
drag, startPoint x: 606, startPoint y: 254, endPoint x: 612, endPoint y: 188, distance: 66.3
click at [612, 196] on div "Janela de atendimento Grade de atendimento Capacidade Transportadoras Veículos …" at bounding box center [460, 213] width 921 height 427
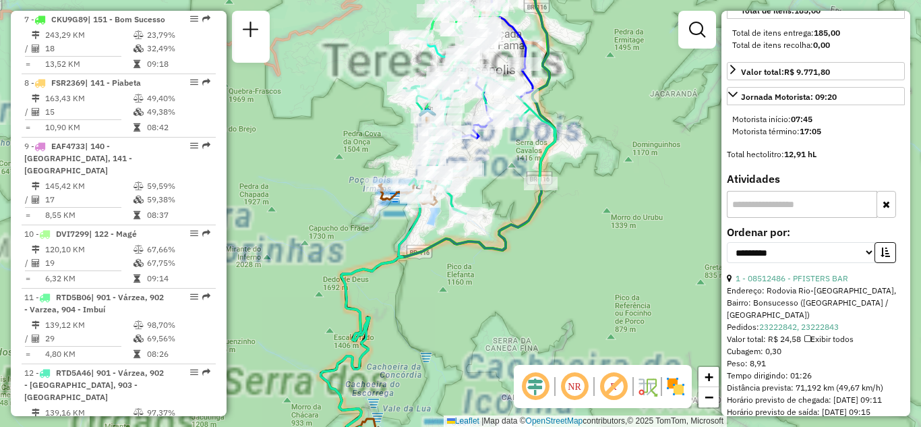
drag, startPoint x: 604, startPoint y: 145, endPoint x: 605, endPoint y: 171, distance: 25.6
click at [608, 162] on div "Janela de atendimento Grade de atendimento Capacidade Transportadoras Veículos …" at bounding box center [460, 213] width 921 height 427
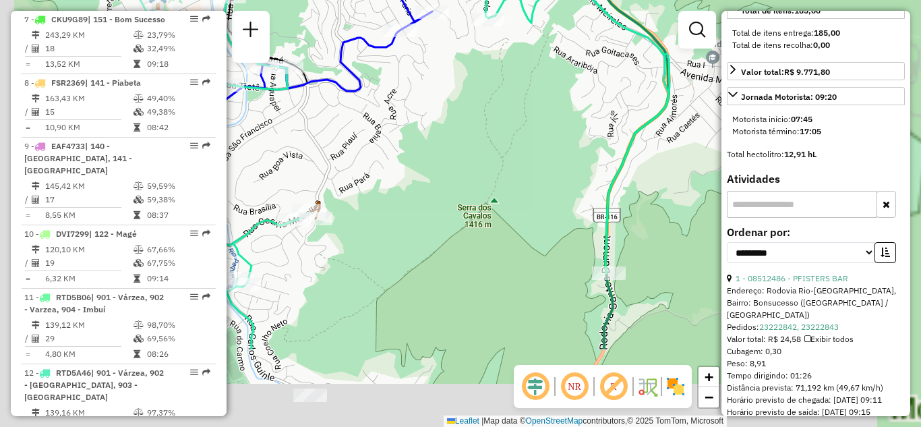
drag, startPoint x: 497, startPoint y: 229, endPoint x: 629, endPoint y: 88, distance: 192.8
click at [645, 92] on div "Janela de atendimento Grade de atendimento Capacidade Transportadoras Veículos …" at bounding box center [460, 213] width 921 height 427
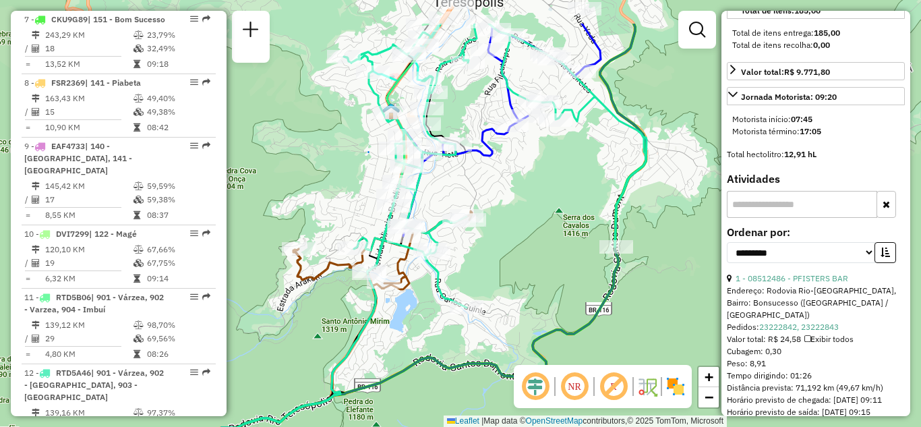
click at [519, 204] on div "Janela de atendimento Grade de atendimento Capacidade Transportadoras Veículos …" at bounding box center [460, 213] width 921 height 427
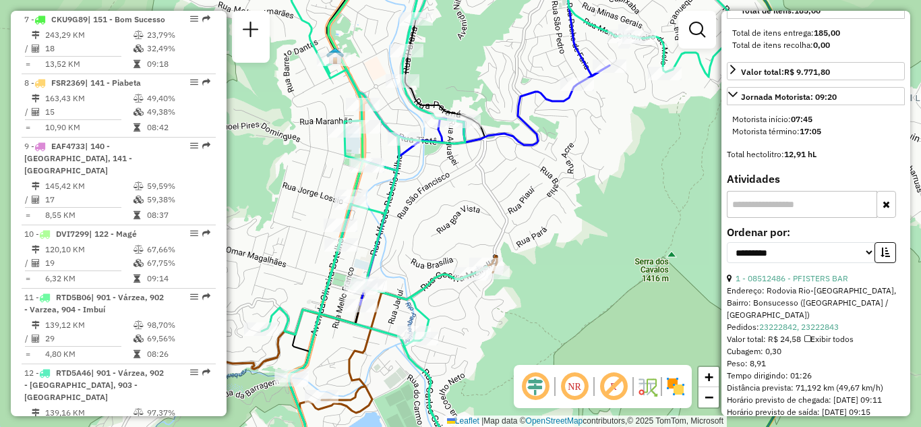
drag, startPoint x: 445, startPoint y: 190, endPoint x: 446, endPoint y: 197, distance: 7.5
click at [445, 199] on div "Janela de atendimento Grade de atendimento Capacidade Transportadoras Veículos …" at bounding box center [460, 213] width 921 height 427
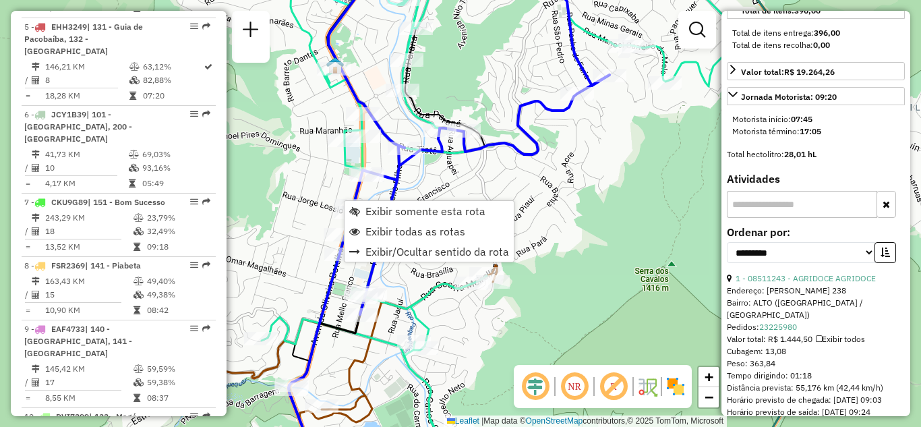
scroll to position [743, 0]
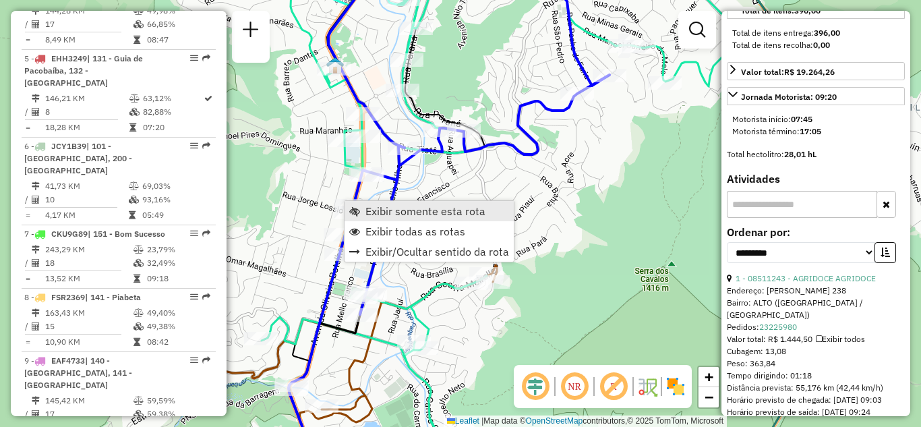
click at [405, 213] on span "Exibir somente esta rota" at bounding box center [426, 211] width 120 height 11
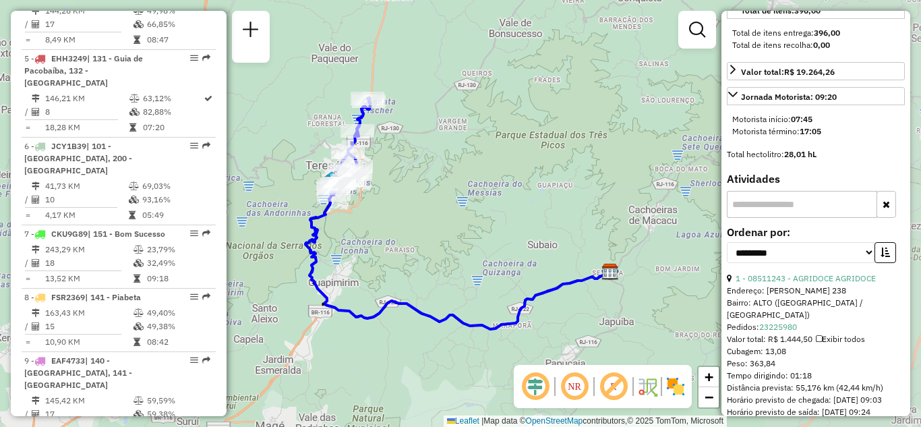
drag, startPoint x: 392, startPoint y: 209, endPoint x: 433, endPoint y: 194, distance: 44.0
click at [433, 194] on div "Janela de atendimento Grade de atendimento Capacidade Transportadoras Veículos …" at bounding box center [460, 213] width 921 height 427
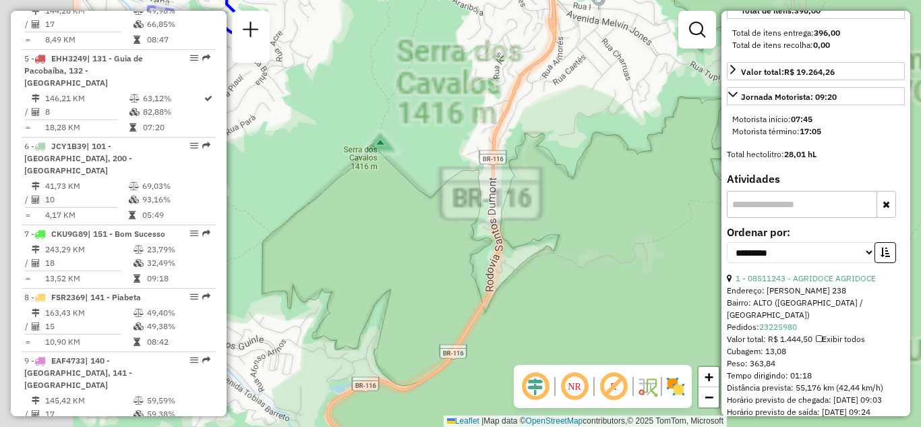
drag, startPoint x: 404, startPoint y: 138, endPoint x: 627, endPoint y: 154, distance: 223.1
click at [633, 157] on div "Janela de atendimento Grade de atendimento Capacidade Transportadoras Veículos …" at bounding box center [460, 213] width 921 height 427
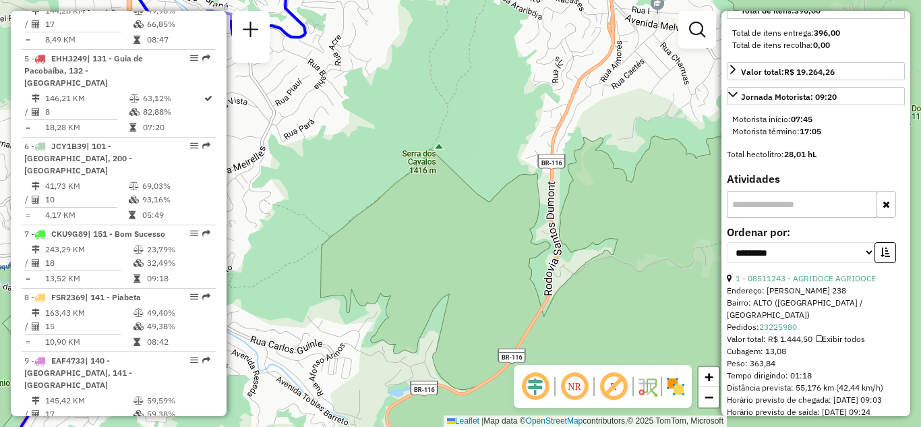
click at [490, 167] on div "Janela de atendimento Grade de atendimento Capacidade Transportadoras Veículos …" at bounding box center [460, 213] width 921 height 427
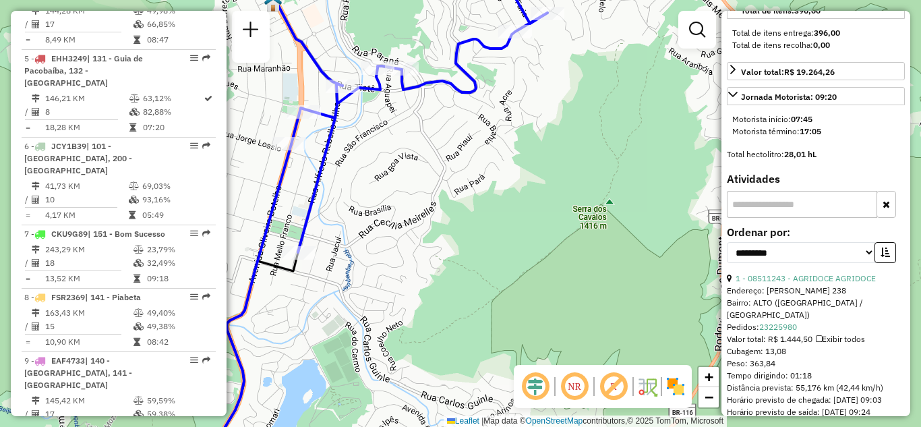
drag, startPoint x: 422, startPoint y: 200, endPoint x: 436, endPoint y: 205, distance: 14.5
click at [436, 205] on div "Janela de atendimento Grade de atendimento Capacidade Transportadoras Veículos …" at bounding box center [460, 213] width 921 height 427
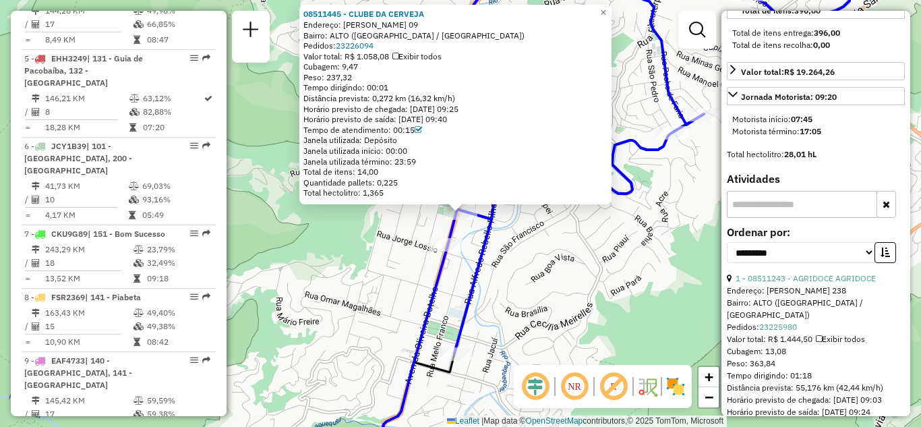
drag, startPoint x: 334, startPoint y: 92, endPoint x: 414, endPoint y: 88, distance: 79.7
click at [414, 88] on div "Tempo dirigindo: 00:01" at bounding box center [456, 87] width 304 height 11
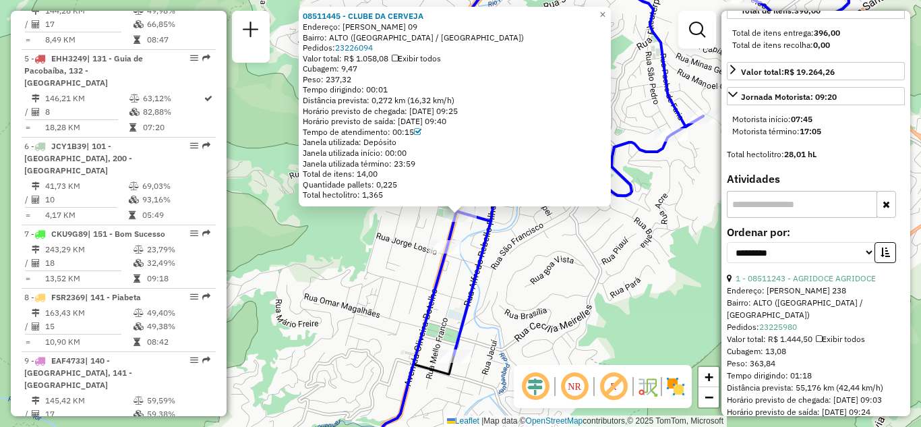
drag, startPoint x: 694, startPoint y: 260, endPoint x: 684, endPoint y: 296, distance: 37.2
click at [684, 296] on div "08511445 - CLUBE DA CERVEJA Endereço: OLIVEIRA BOTELHO 09 Bairro: ALTO (TERESOP…" at bounding box center [460, 213] width 921 height 427
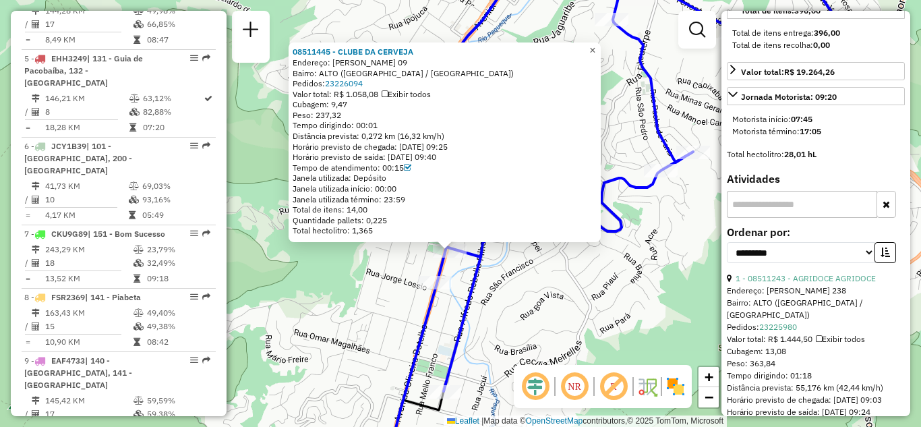
click at [597, 42] on link "×" at bounding box center [593, 50] width 16 height 16
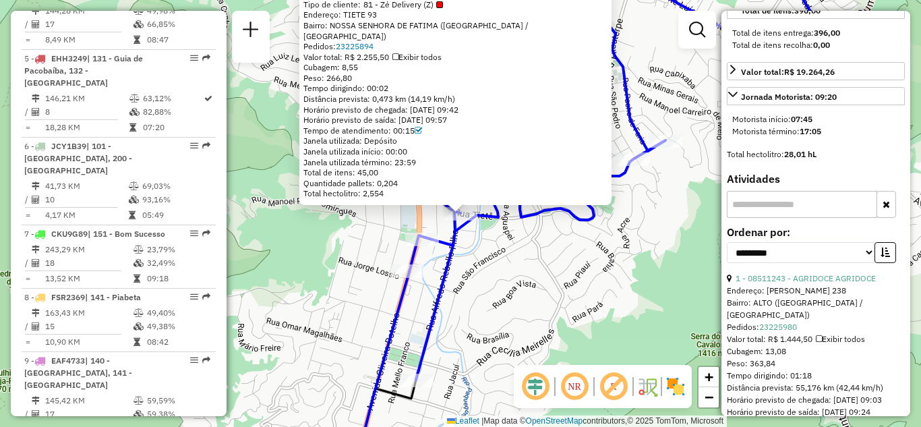
drag, startPoint x: 401, startPoint y: 87, endPoint x: 355, endPoint y: 88, distance: 46.6
click at [355, 88] on div "Tempo dirigindo: 00:02" at bounding box center [456, 88] width 304 height 11
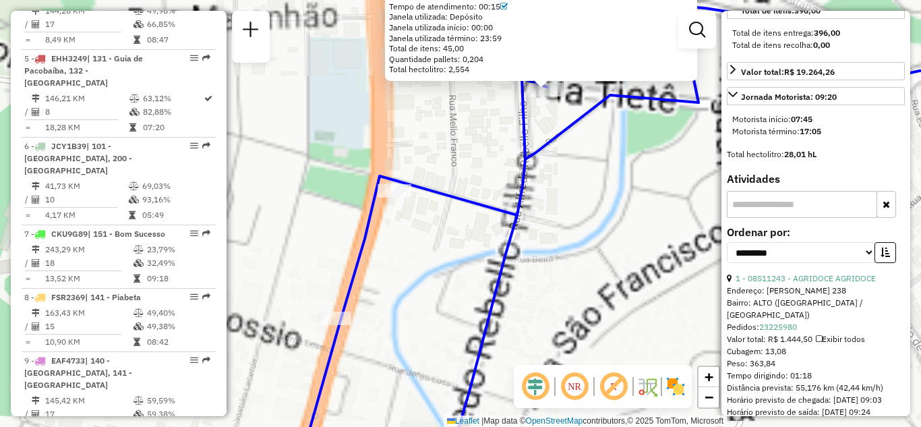
drag, startPoint x: 571, startPoint y: 253, endPoint x: 572, endPoint y: 264, distance: 11.5
click at [572, 264] on div "08507461 - SPACE DRINKS Tipo de cliente: 81 - Zé Delivery (Z) Endereço: TIETE 9…" at bounding box center [460, 213] width 921 height 427
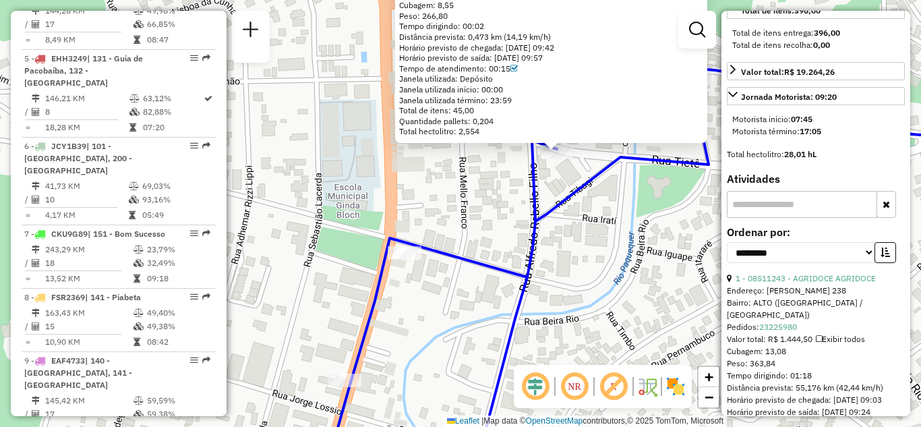
drag, startPoint x: 546, startPoint y: 271, endPoint x: 557, endPoint y: 326, distance: 55.7
click at [557, 326] on div "08507461 - SPACE DRINKS Tipo de cliente: 81 - Zé Delivery (Z) Endereço: TIETE 9…" at bounding box center [460, 213] width 921 height 427
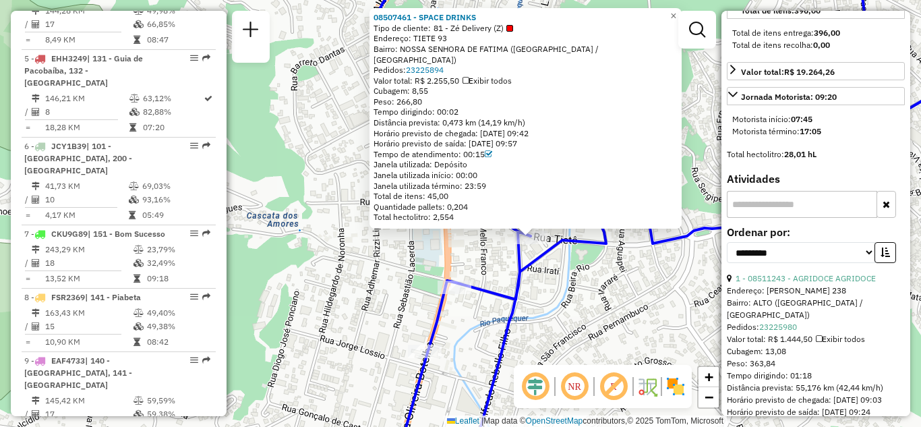
drag, startPoint x: 656, startPoint y: 302, endPoint x: 597, endPoint y: 314, distance: 60.6
click at [604, 314] on div "08507461 - SPACE DRINKS Tipo de cliente: 81 - Zé Delivery (Z) Endereço: TIETE 9…" at bounding box center [460, 213] width 921 height 427
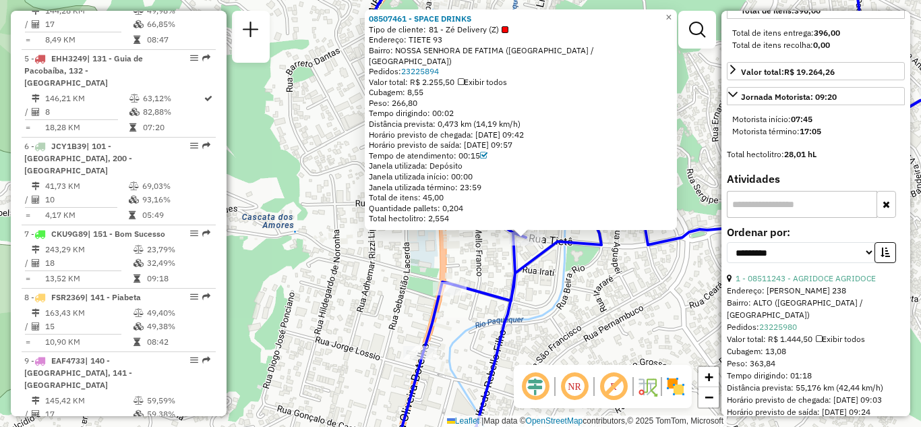
drag, startPoint x: 685, startPoint y: 281, endPoint x: 619, endPoint y: 291, distance: 66.2
click at [621, 291] on div "08507461 - SPACE DRINKS Tipo de cliente: 81 - Zé Delivery (Z) Endereço: TIETE 9…" at bounding box center [460, 213] width 921 height 427
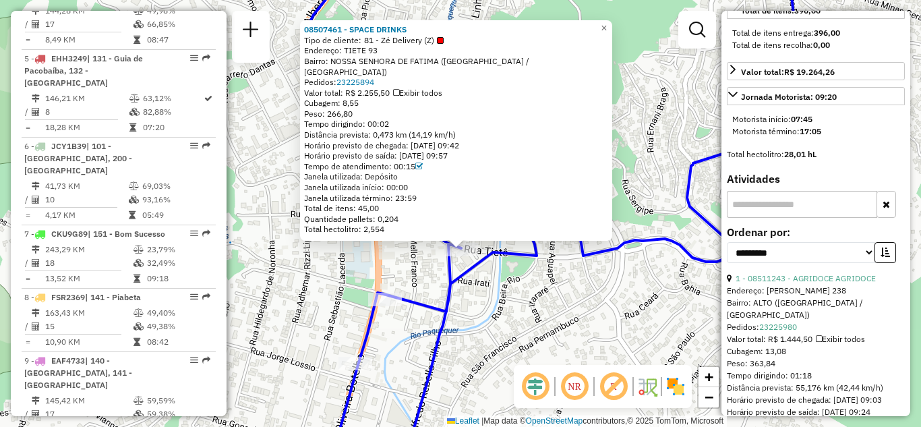
drag, startPoint x: 377, startPoint y: 136, endPoint x: 468, endPoint y: 134, distance: 91.1
click at [468, 134] on div "Distância prevista: 0,473 km (14,19 km/h)" at bounding box center [456, 135] width 304 height 11
click at [440, 134] on div "Distância prevista: 0,473 km (14,19 km/h)" at bounding box center [456, 135] width 304 height 11
drag, startPoint x: 459, startPoint y: 134, endPoint x: 423, endPoint y: 134, distance: 36.4
click at [423, 134] on div "Distância prevista: 0,473 km (14,19 km/h)" at bounding box center [456, 135] width 304 height 11
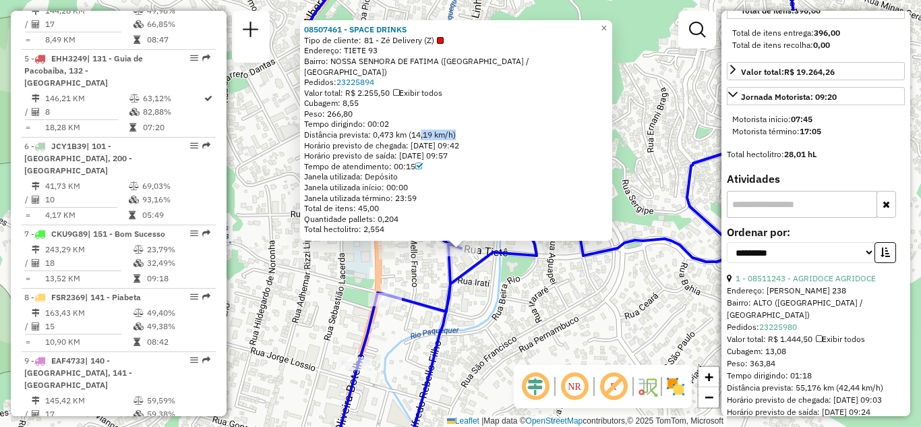
drag, startPoint x: 399, startPoint y: 124, endPoint x: 372, endPoint y: 123, distance: 26.3
click at [372, 123] on div "Tempo dirigindo: 00:02" at bounding box center [456, 124] width 304 height 11
click at [607, 30] on span "×" at bounding box center [604, 27] width 6 height 11
